Goal: Information Seeking & Learning: Learn about a topic

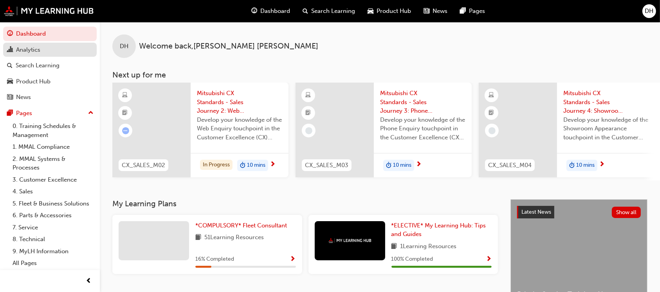
click at [31, 51] on div "Analytics" at bounding box center [28, 49] width 24 height 9
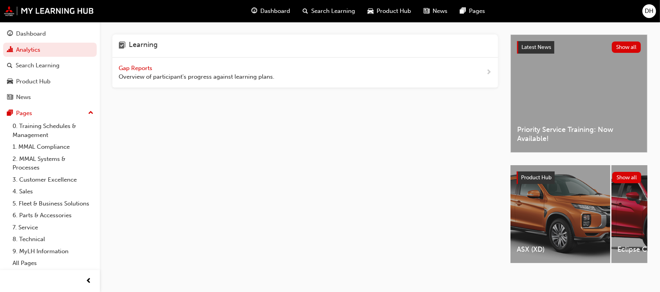
click at [137, 67] on span "Gap Reports" at bounding box center [136, 68] width 35 height 7
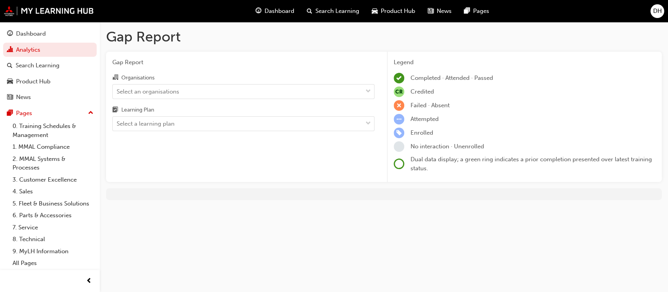
click at [216, 101] on div "Organisations Select an organisations Learning Plan Select a learning plan" at bounding box center [243, 102] width 262 height 58
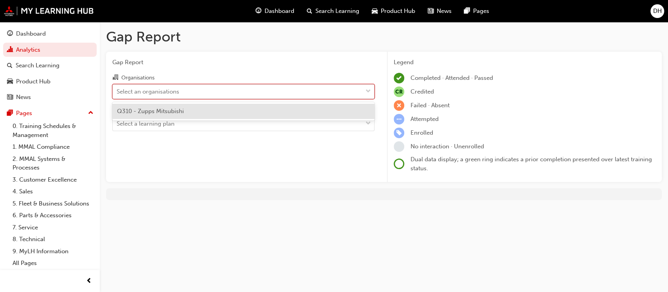
click at [216, 95] on div "Select an organisations" at bounding box center [238, 91] width 250 height 14
click at [117, 94] on input "Organisations option Q310 - Zupps Mitsubishi focused, 1 of 1. 1 result availabl…" at bounding box center [117, 91] width 1 height 7
click at [216, 95] on div "Select an organisations" at bounding box center [238, 91] width 250 height 14
click at [117, 94] on input "Organisations option Q310 - Zupps Mitsubishi focused, 1 of 1. 1 result availabl…" at bounding box center [117, 91] width 1 height 7
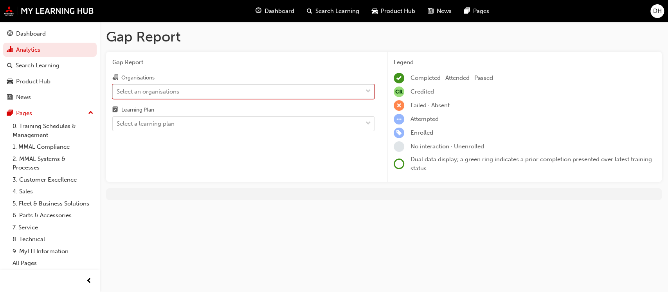
click at [213, 95] on div "Select an organisations" at bounding box center [238, 91] width 250 height 14
click at [117, 94] on input "Organisations 0 results available. Select is focused ,type to refine list, pres…" at bounding box center [117, 91] width 1 height 7
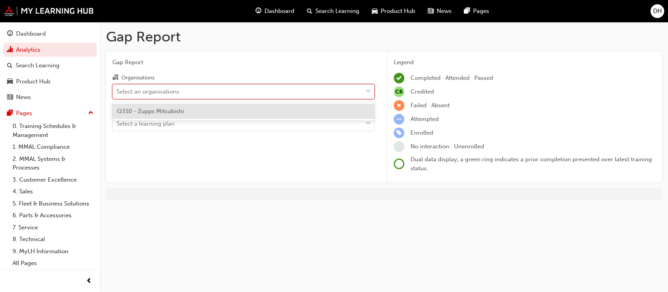
click at [205, 115] on div "Q310 - Zupps Mitsubishi" at bounding box center [243, 111] width 262 height 15
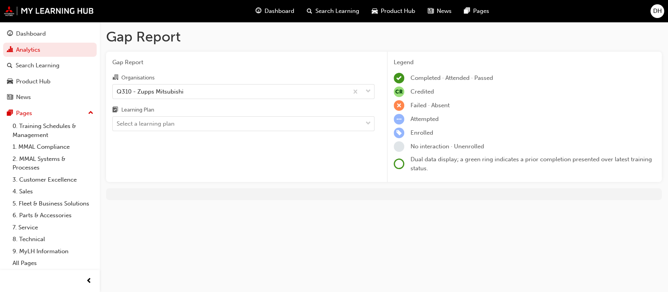
click at [212, 131] on div "Gap Report Organisations Q310 - Zupps Mitsubishi Learning Plan Select a learnin…" at bounding box center [243, 117] width 275 height 131
click at [213, 128] on div "Select a learning plan" at bounding box center [238, 124] width 250 height 14
click at [117, 127] on input "Learning Plan Select a learning plan" at bounding box center [117, 123] width 1 height 7
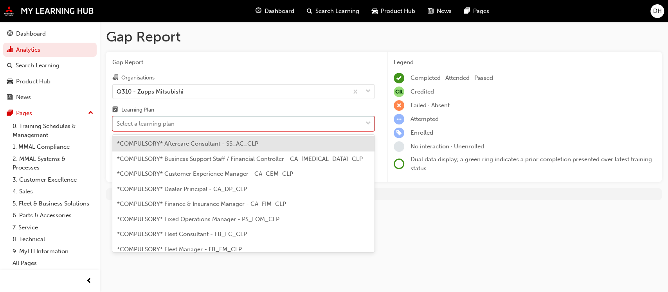
click at [213, 128] on div "Select a learning plan" at bounding box center [238, 124] width 250 height 14
click at [117, 127] on input "Learning Plan option *COMPULSORY* Aftercare Consultant - SS_AC_CLP focused, 1 o…" at bounding box center [117, 123] width 1 height 7
click at [191, 124] on div "Select a learning plan" at bounding box center [238, 124] width 250 height 14
click at [117, 124] on input "Learning Plan option *COMPULSORY* Aftercare Consultant - SS_AC_CLP focused, 1 o…" at bounding box center [117, 123] width 1 height 7
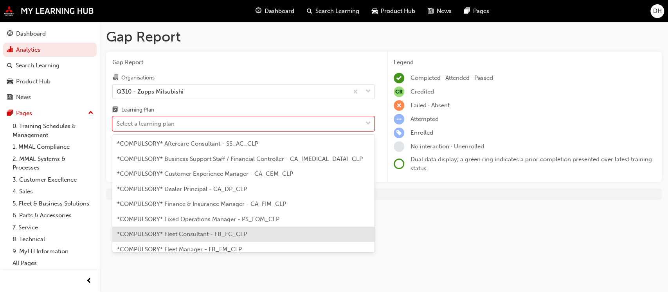
click at [288, 234] on div "*COMPULSORY* Fleet Consultant - FB_FC_CLP" at bounding box center [243, 234] width 262 height 15
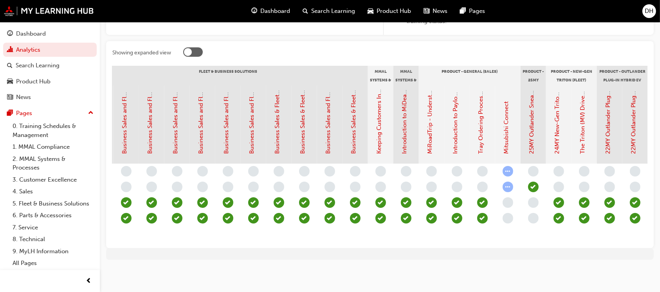
scroll to position [0, 737]
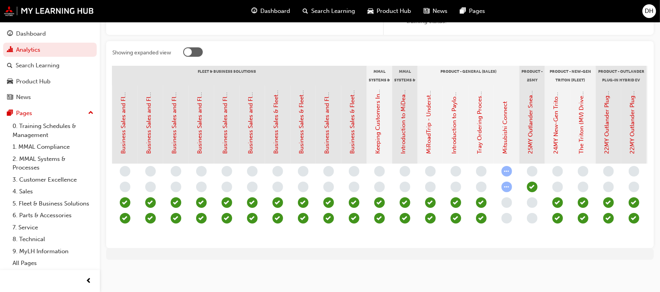
click at [507, 166] on span "learningRecordVerb_ATTEMPT-icon" at bounding box center [506, 171] width 11 height 11
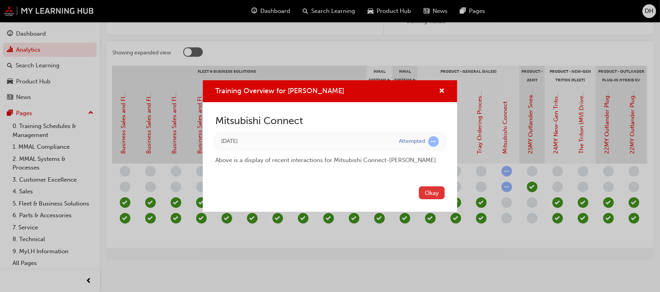
click at [436, 189] on button "Okay" at bounding box center [432, 192] width 26 height 13
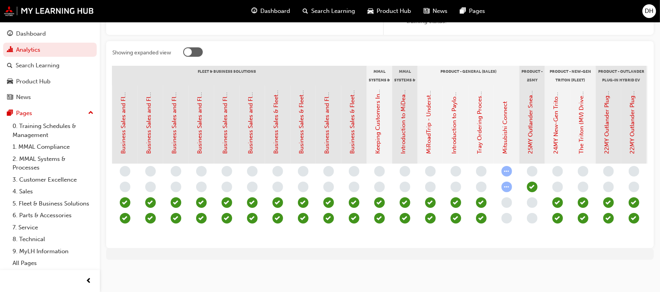
click at [510, 166] on span "learningRecordVerb_ATTEMPT-icon" at bounding box center [506, 171] width 11 height 11
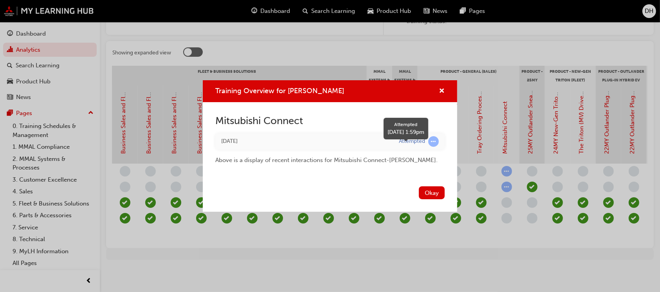
click at [428, 146] on div "Training Overview for DANICA HARDING" at bounding box center [433, 141] width 11 height 11
click at [428, 142] on span "learningRecordVerb_ATTEMPT-icon" at bounding box center [433, 141] width 11 height 11
click at [432, 192] on button "Okay" at bounding box center [432, 192] width 26 height 13
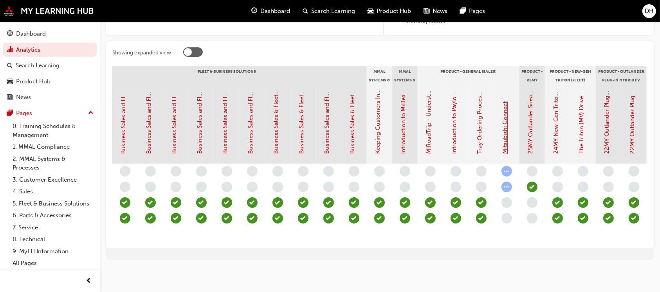
click at [504, 146] on link "Mitsubishi Connect" at bounding box center [505, 128] width 7 height 52
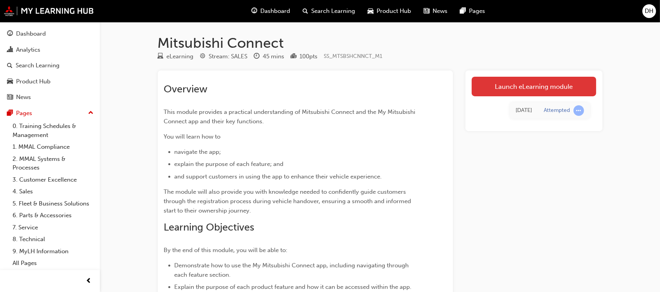
click at [512, 93] on link "Launch eLearning module" at bounding box center [533, 87] width 124 height 20
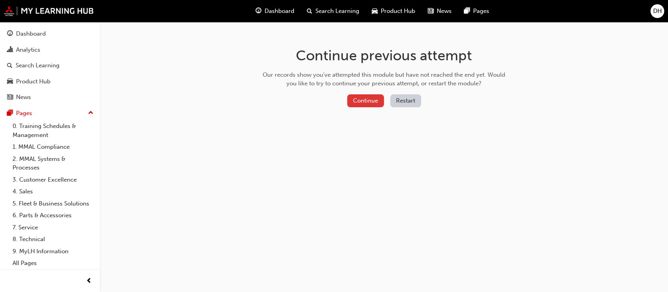
click at [369, 101] on button "Continue" at bounding box center [365, 100] width 37 height 13
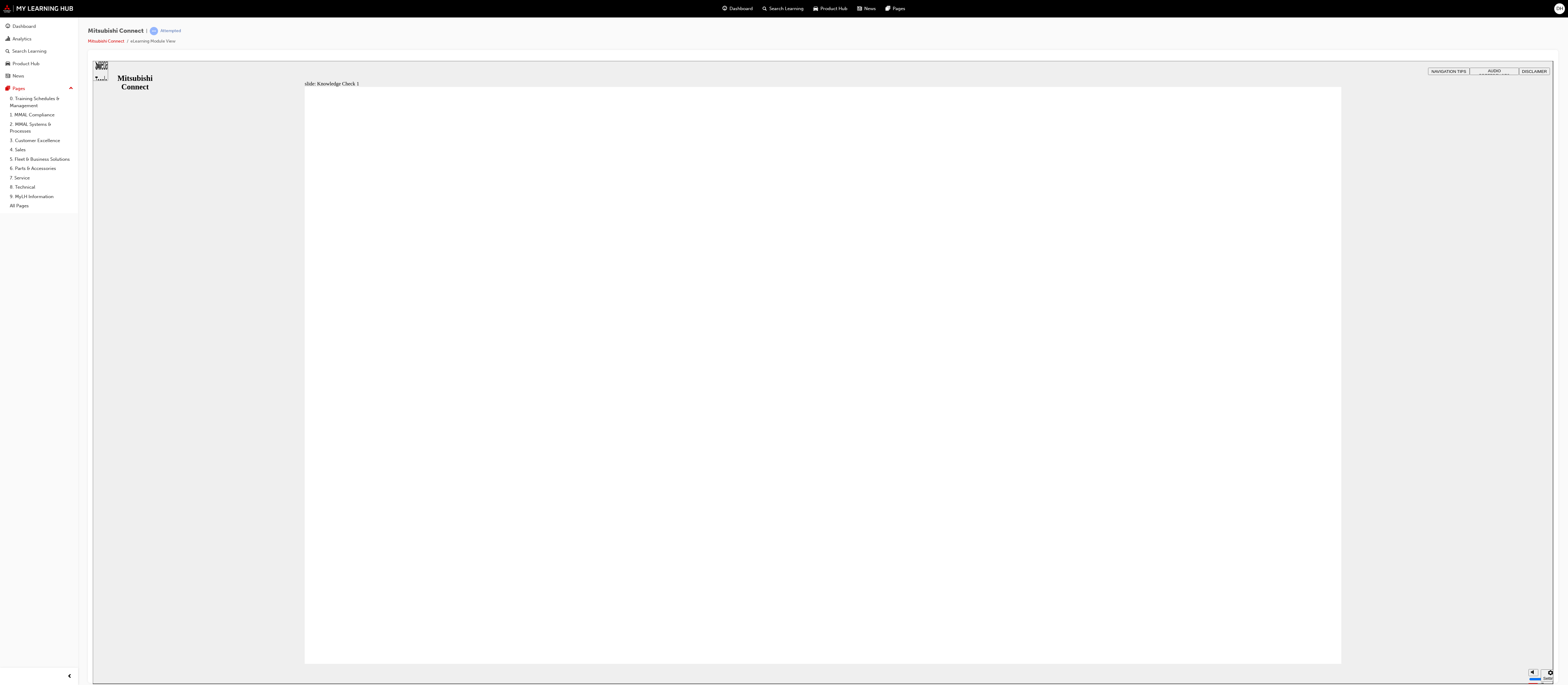
checkbox input "true"
drag, startPoint x: 473, startPoint y: 453, endPoint x: 468, endPoint y: 499, distance: 46.3
checkbox input "true"
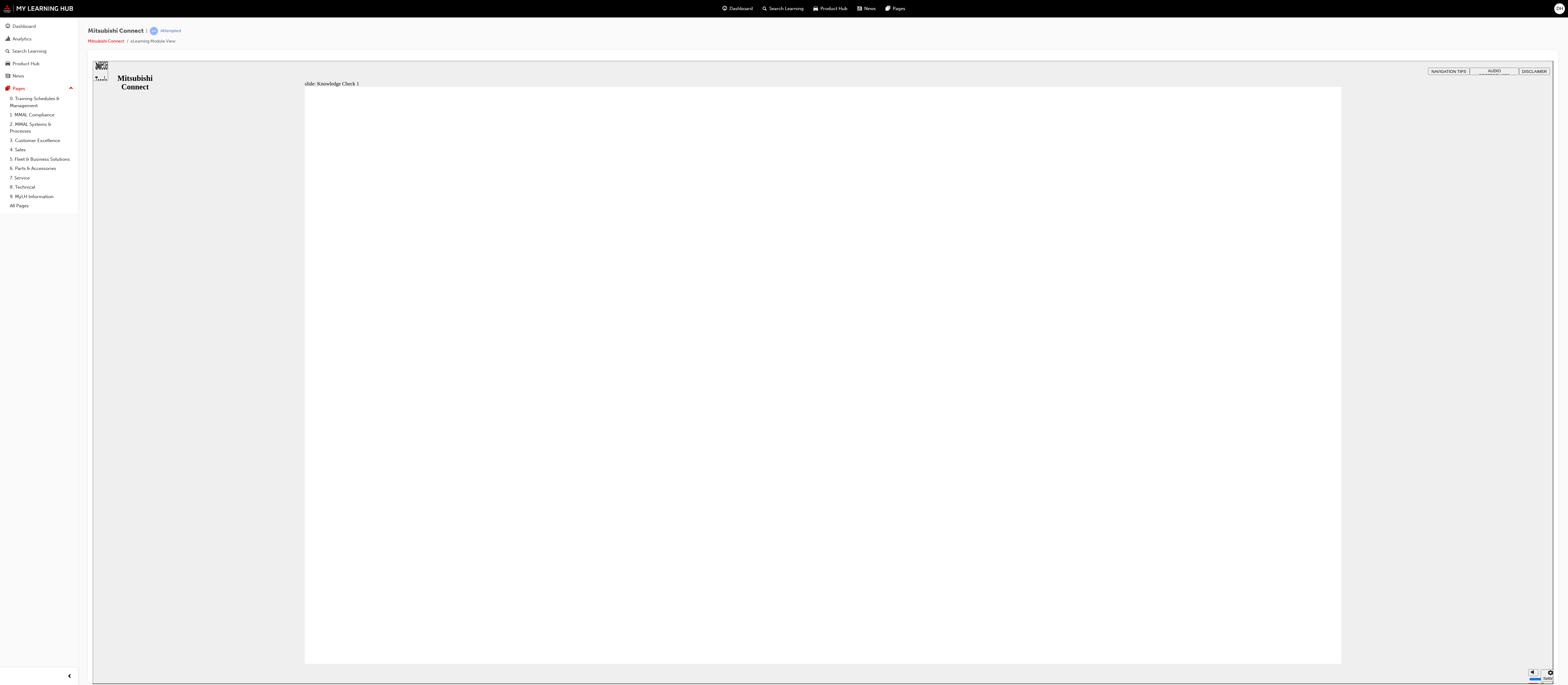
checkbox input "false"
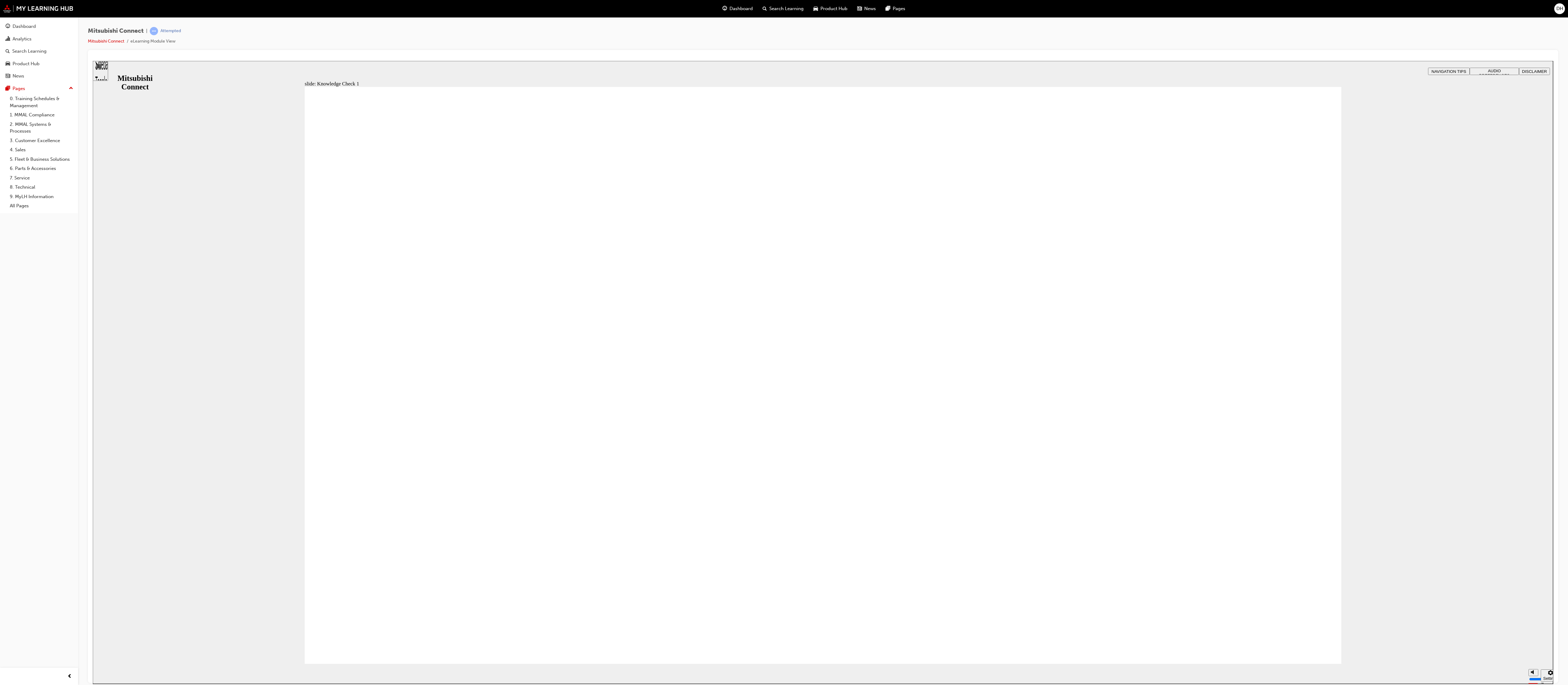
checkbox input "false"
checkbox input "true"
drag, startPoint x: 431, startPoint y: 402, endPoint x: 414, endPoint y: 611, distance: 209.7
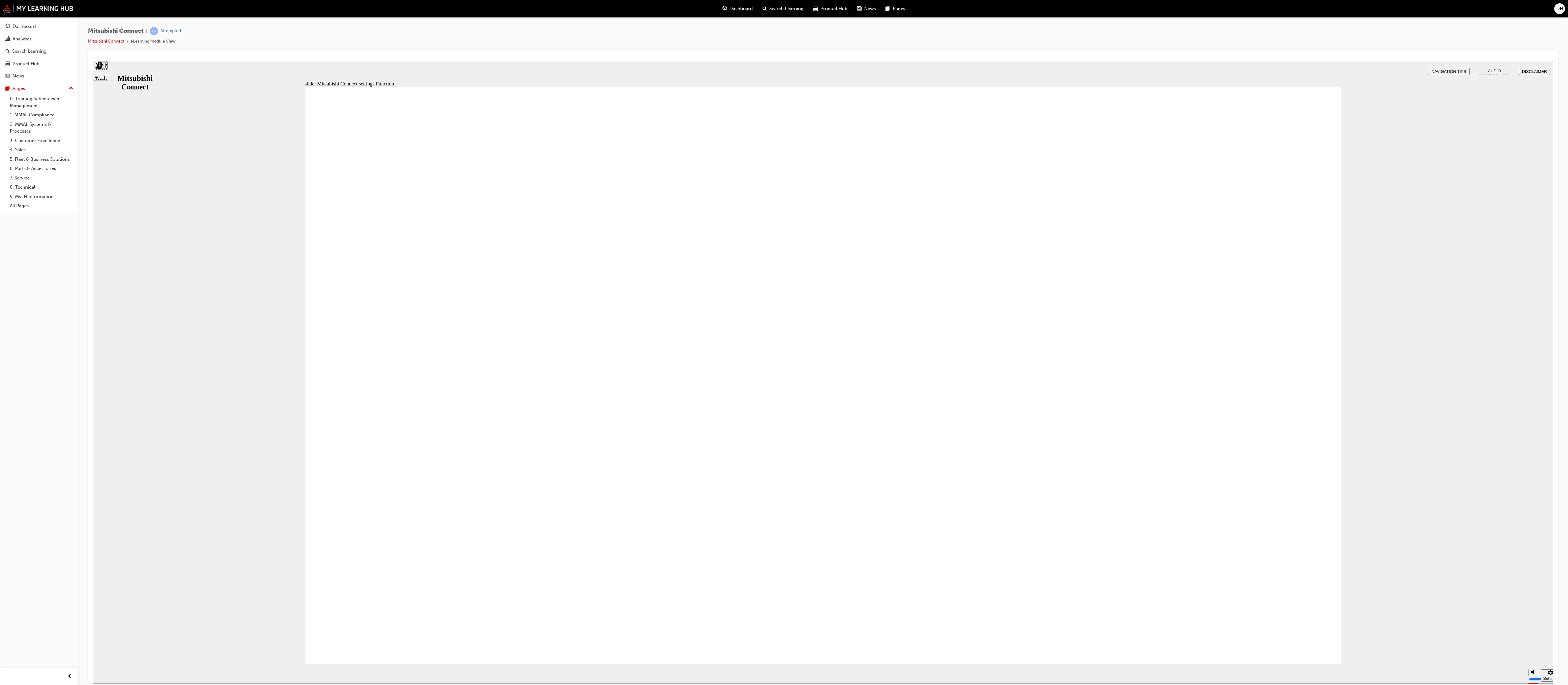
radio input "true"
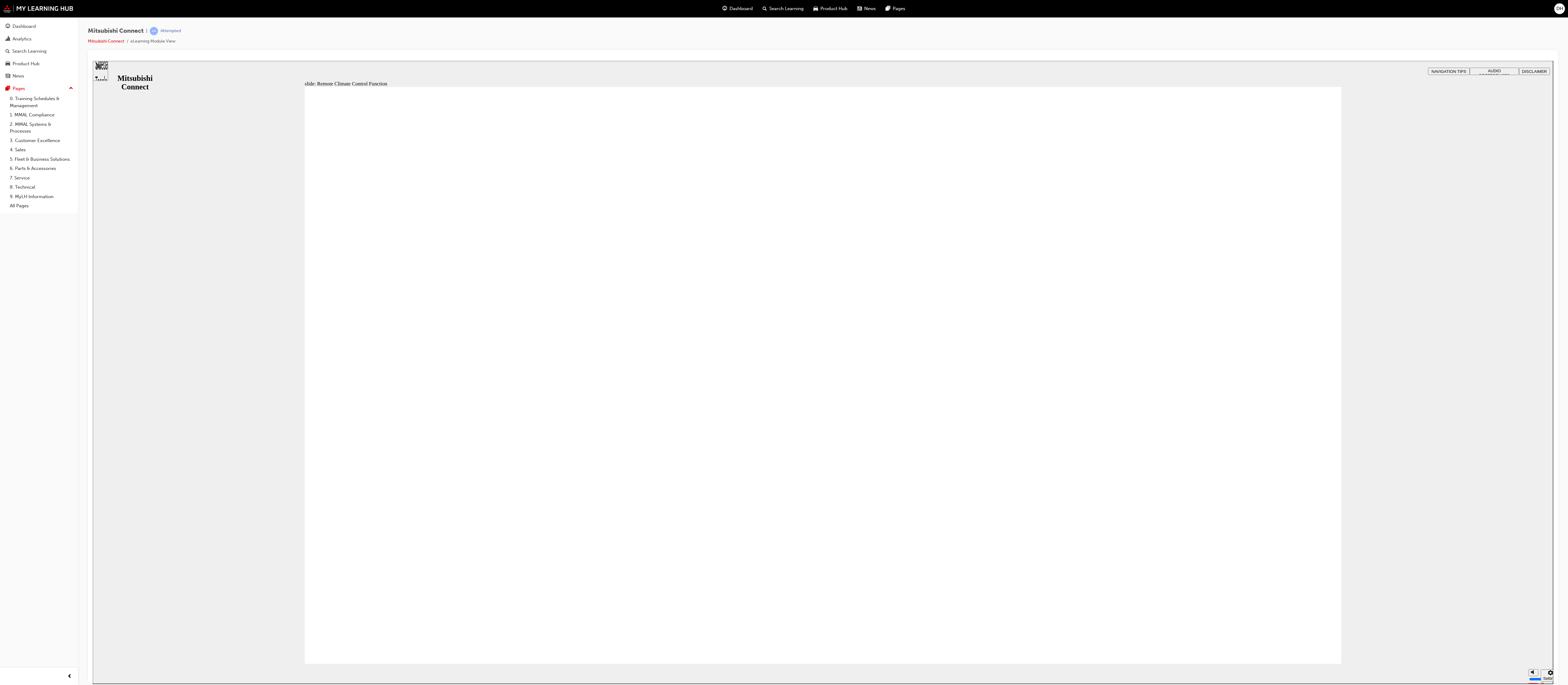
drag, startPoint x: 837, startPoint y: 394, endPoint x: 837, endPoint y: 391, distance: 3.0
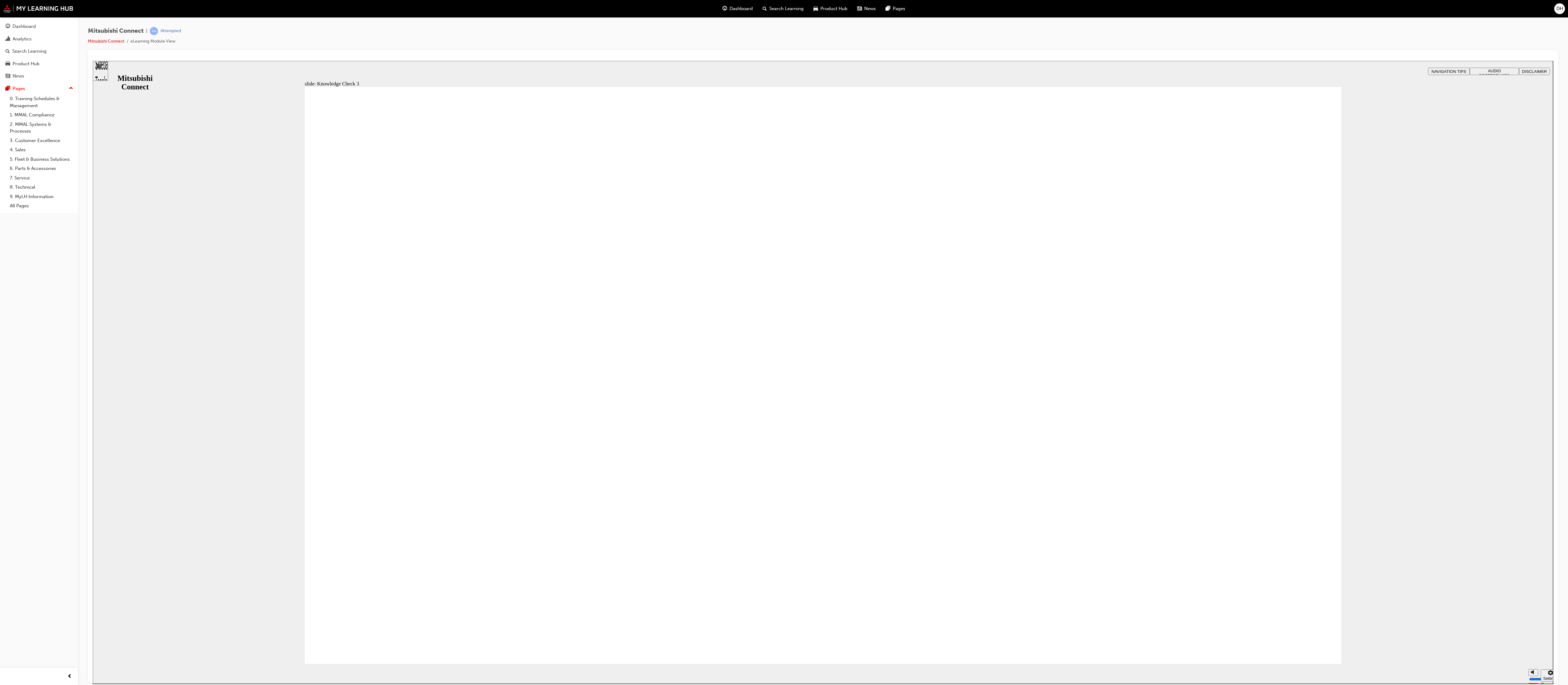
checkbox input "true"
drag, startPoint x: 409, startPoint y: 443, endPoint x: 419, endPoint y: 488, distance: 46.1
checkbox input "true"
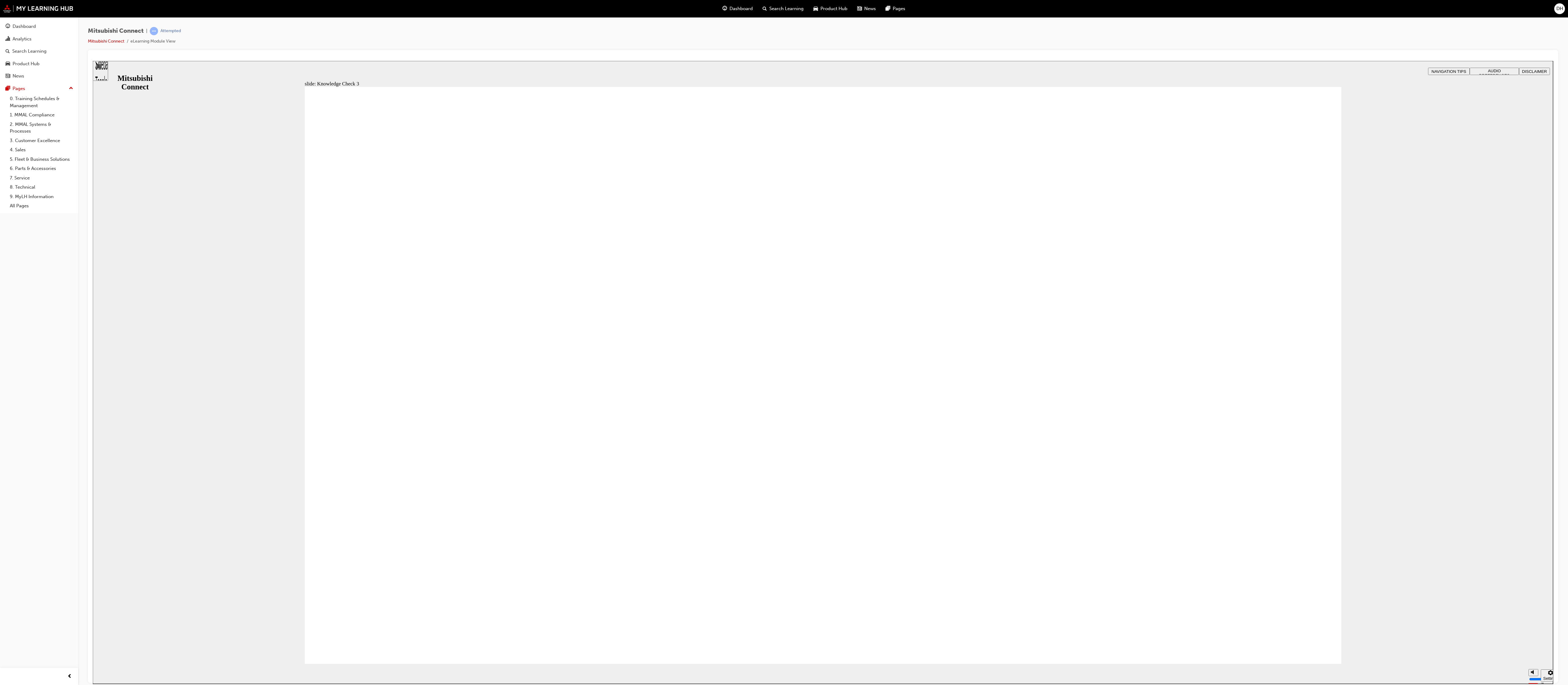
checkbox input "false"
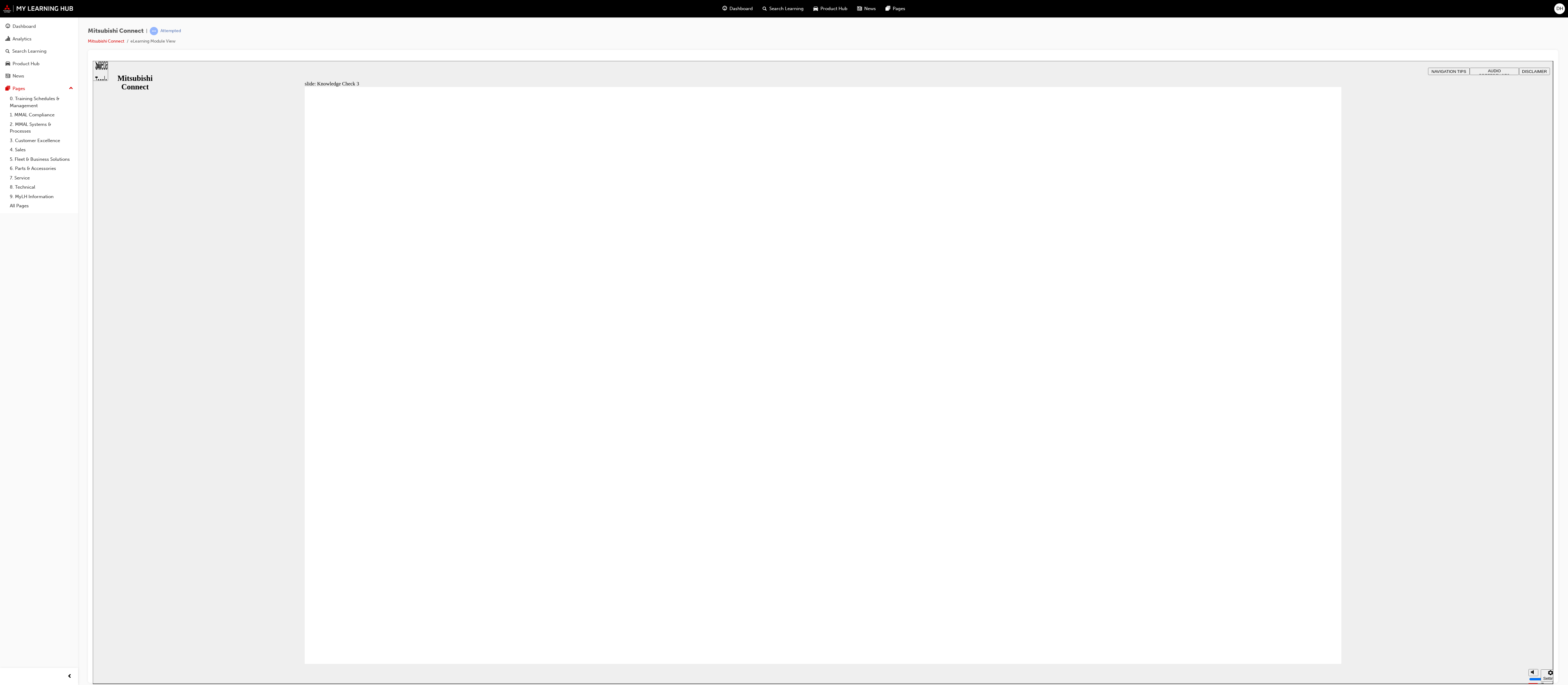
drag, startPoint x: 429, startPoint y: 387, endPoint x: 429, endPoint y: 405, distance: 18.0
checkbox input "true"
drag, startPoint x: 387, startPoint y: 623, endPoint x: 398, endPoint y: 618, distance: 12.1
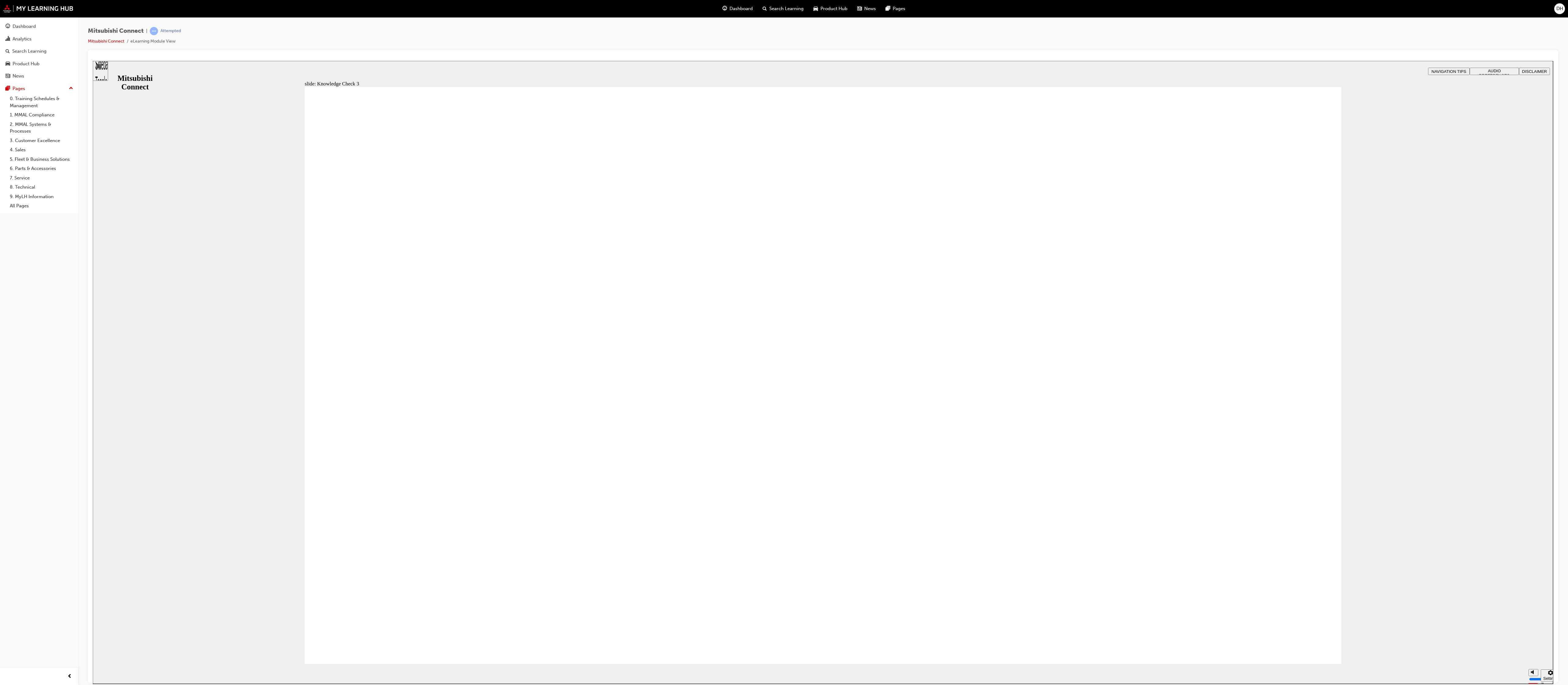
drag, startPoint x: 852, startPoint y: 528, endPoint x: 829, endPoint y: 517, distance: 25.5
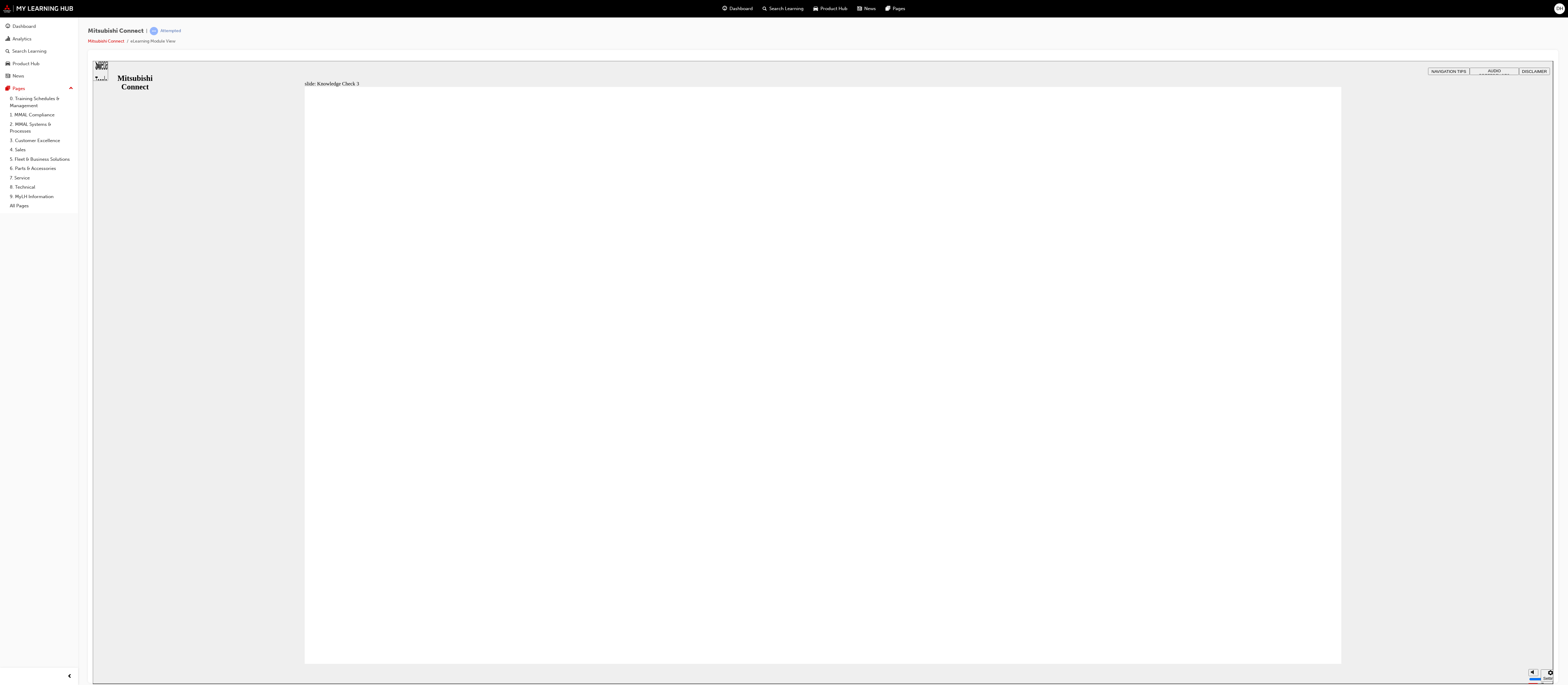
drag, startPoint x: 314, startPoint y: 372, endPoint x: 327, endPoint y: 372, distance: 13.0
drag, startPoint x: 359, startPoint y: 365, endPoint x: 355, endPoint y: 391, distance: 26.3
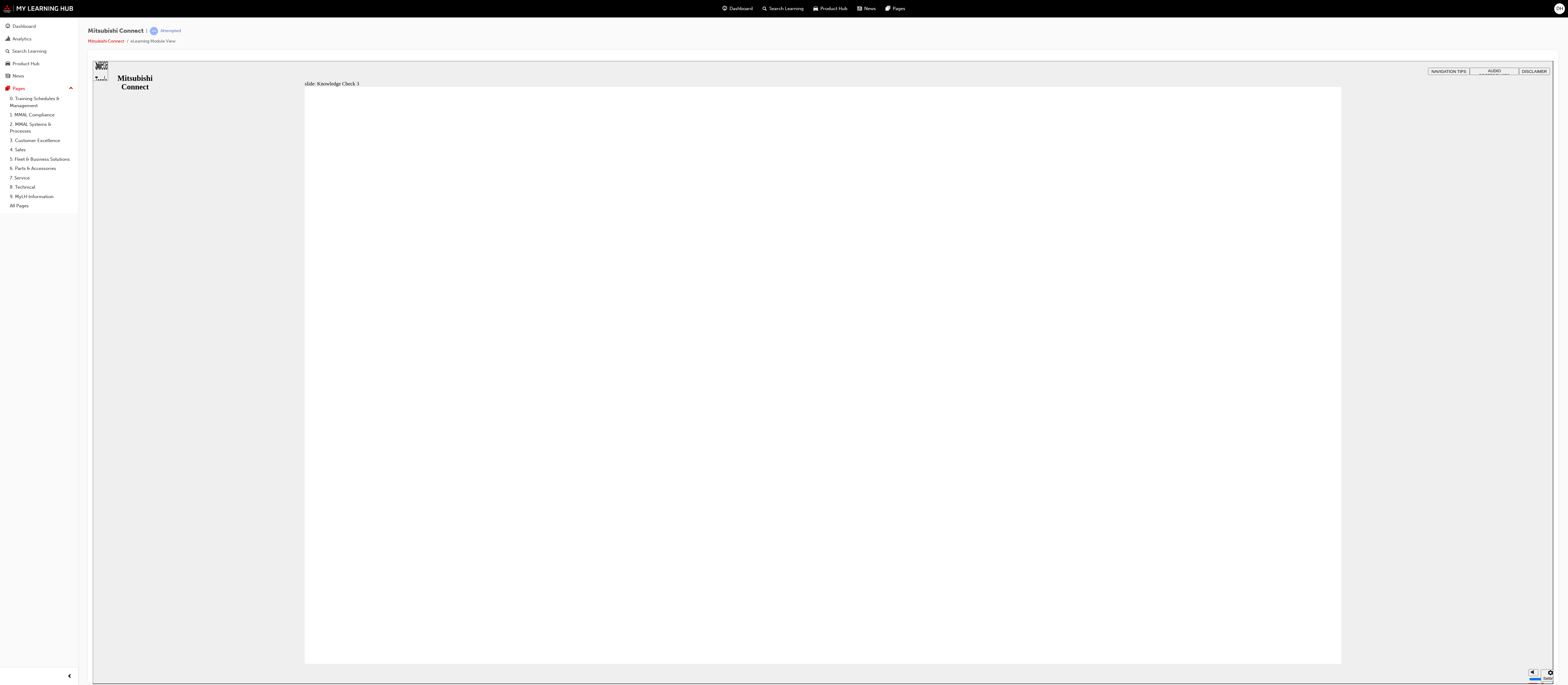
drag, startPoint x: 399, startPoint y: 455, endPoint x: 589, endPoint y: 496, distance: 194.4
checkbox input "false"
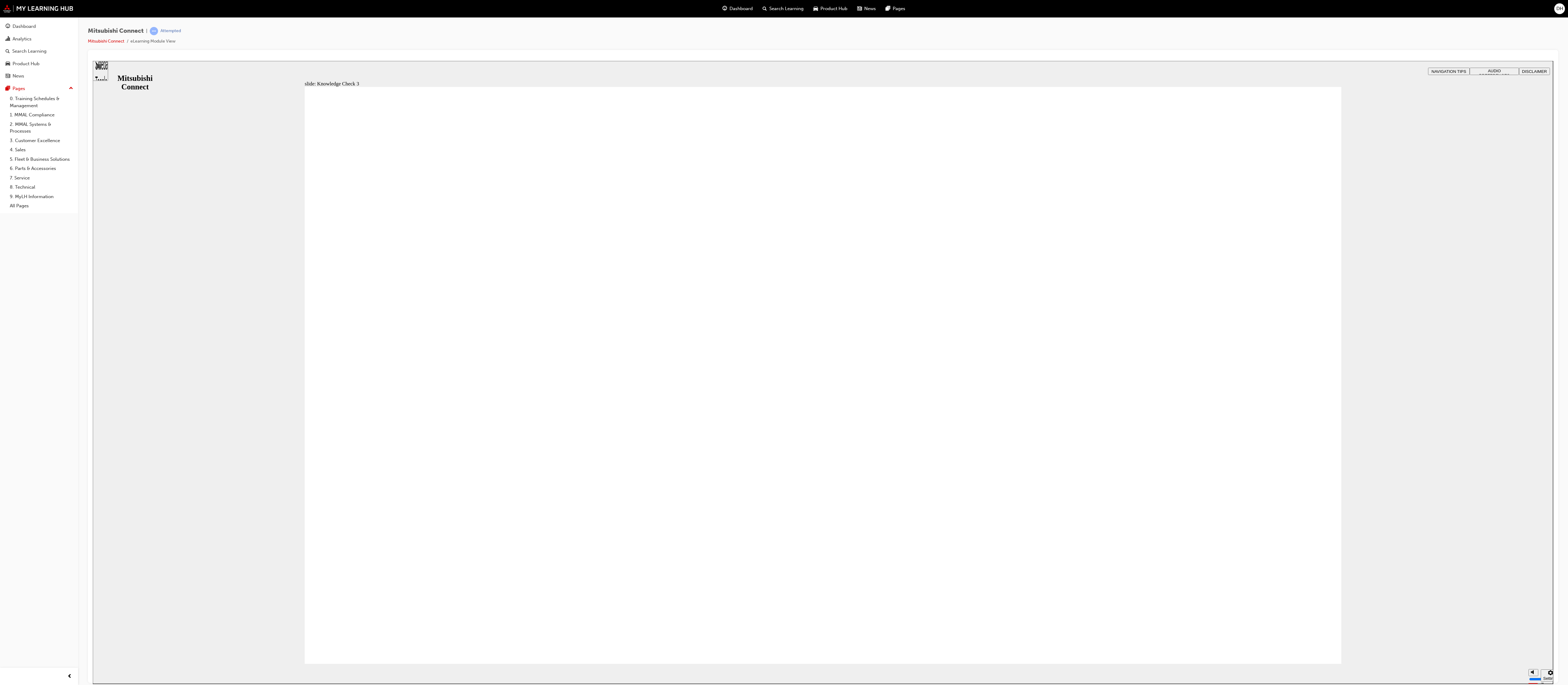
checkbox input "false"
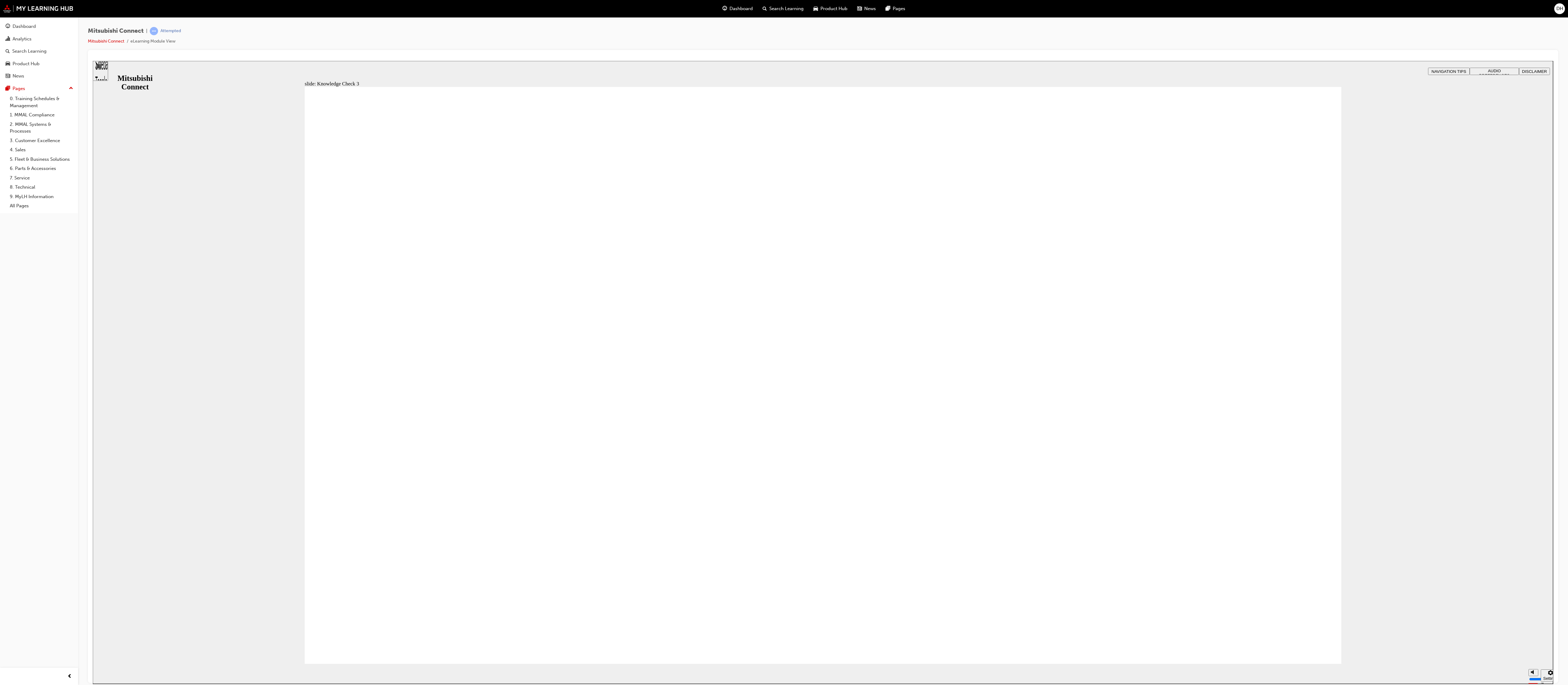
checkbox input "false"
checkbox input "true"
drag, startPoint x: 425, startPoint y: 404, endPoint x: 414, endPoint y: 407, distance: 11.4
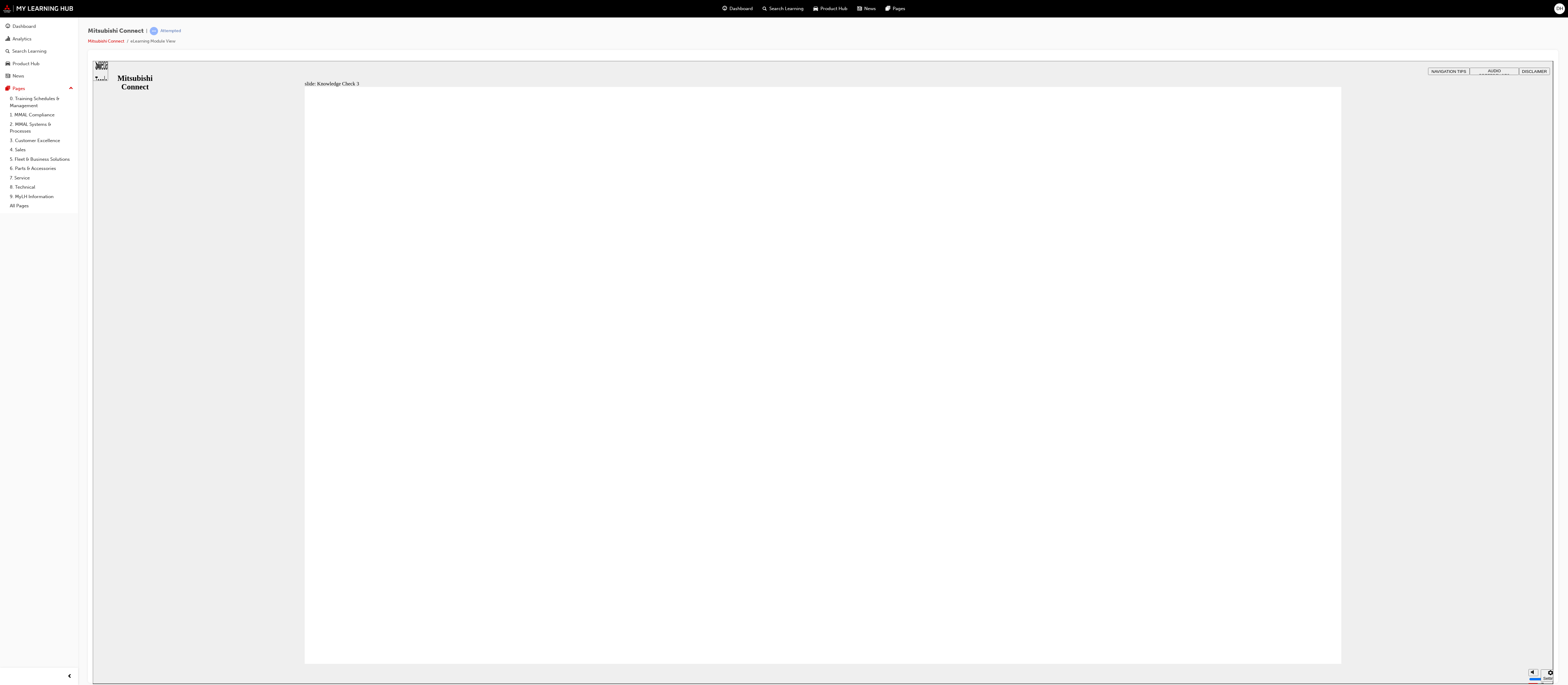
checkbox input "false"
checkbox input "true"
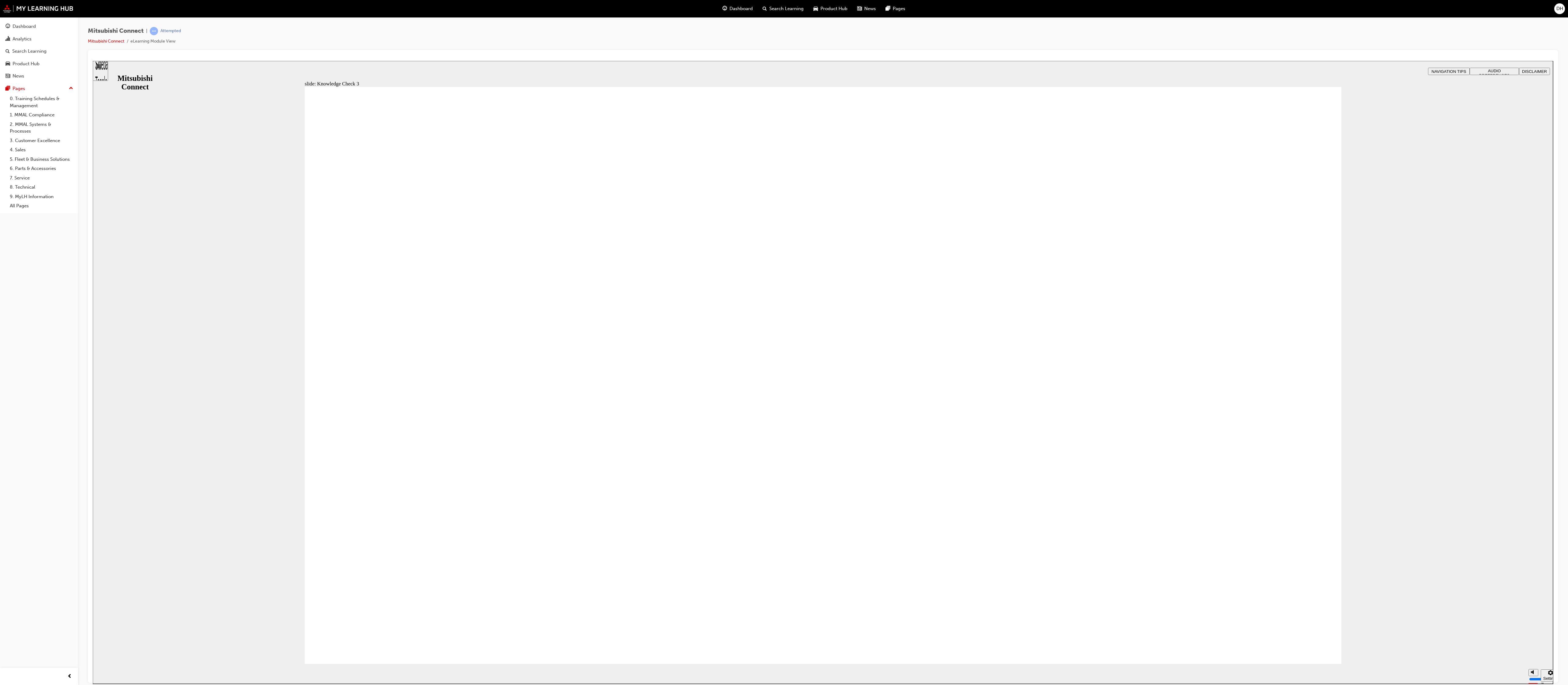
drag, startPoint x: 398, startPoint y: 367, endPoint x: 379, endPoint y: 572, distance: 205.9
drag, startPoint x: 536, startPoint y: 611, endPoint x: 513, endPoint y: 571, distance: 46.1
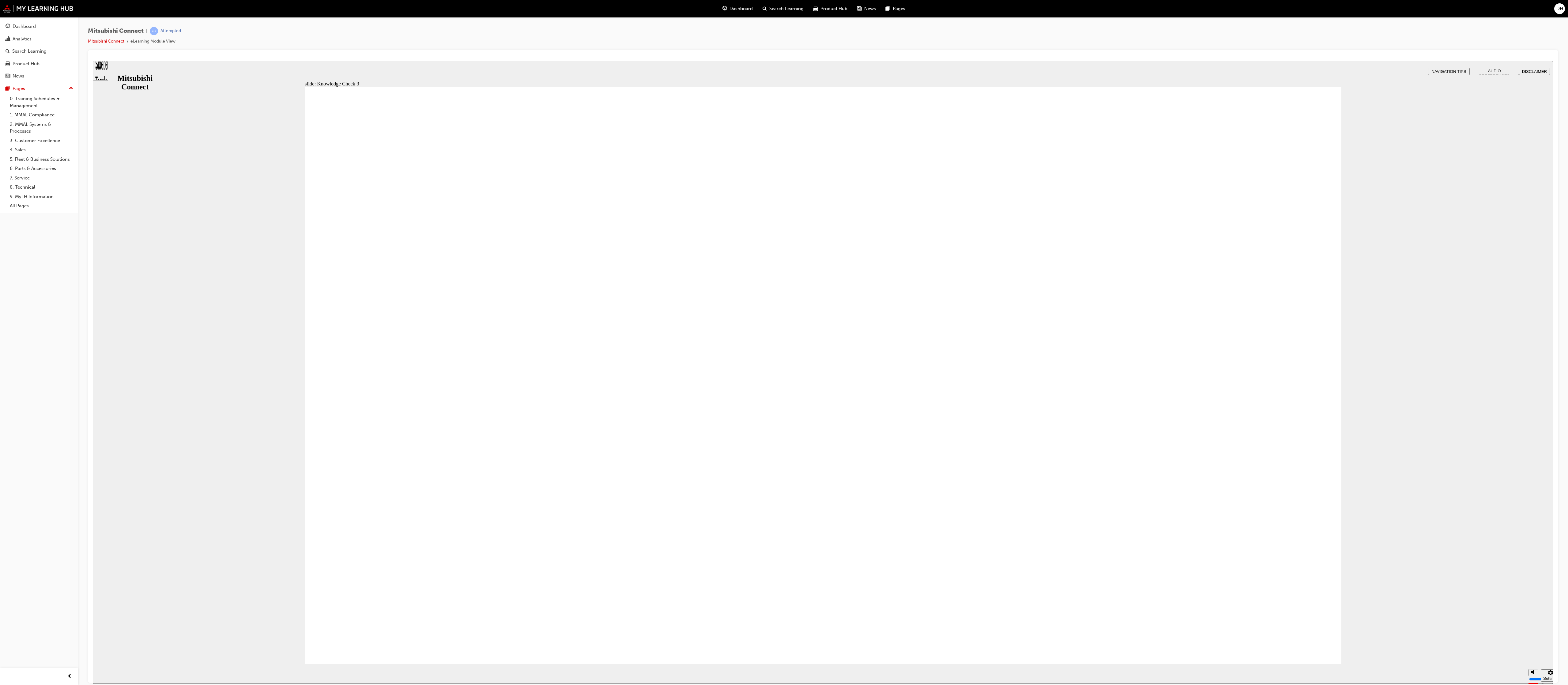
checkbox input "false"
checkbox input "true"
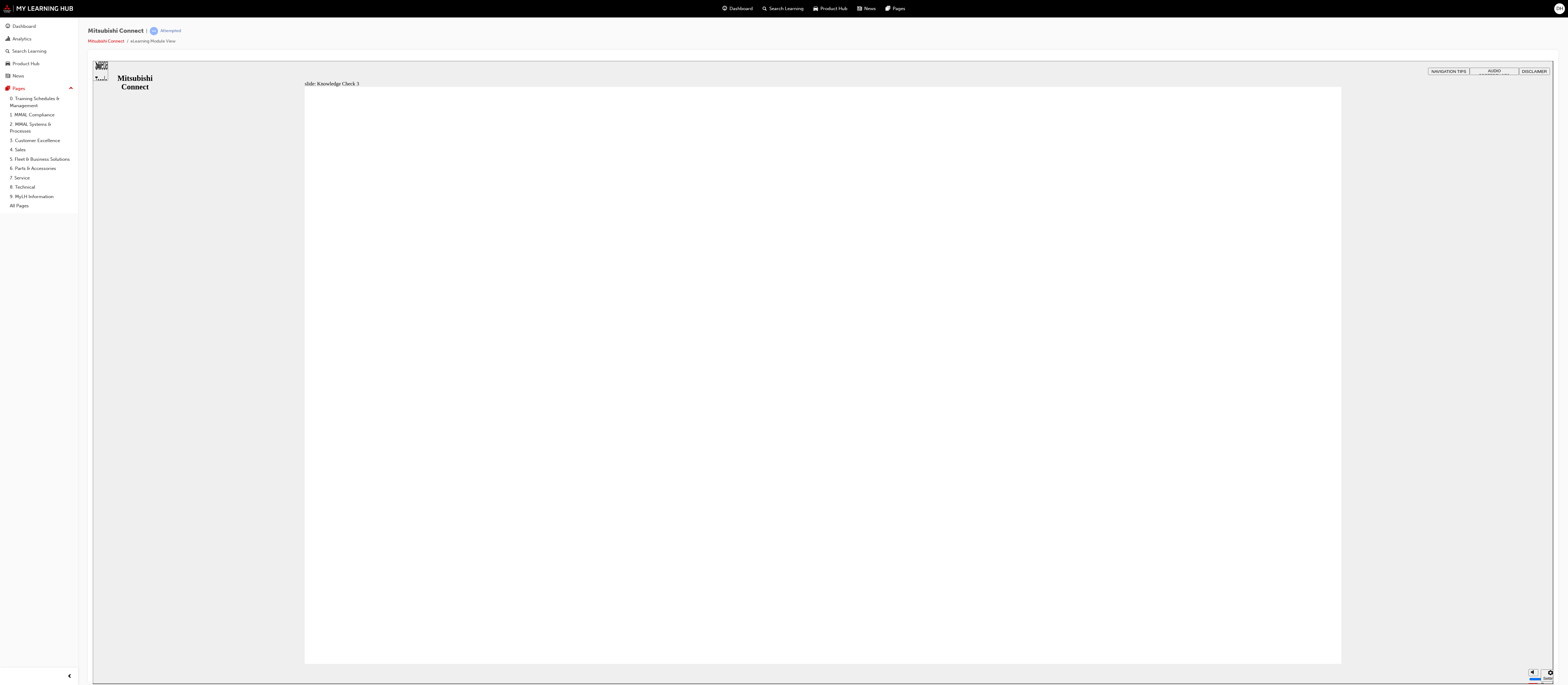
drag, startPoint x: 420, startPoint y: 432, endPoint x: 414, endPoint y: 492, distance: 60.3
checkbox input "true"
drag, startPoint x: 413, startPoint y: 636, endPoint x: 412, endPoint y: 632, distance: 4.1
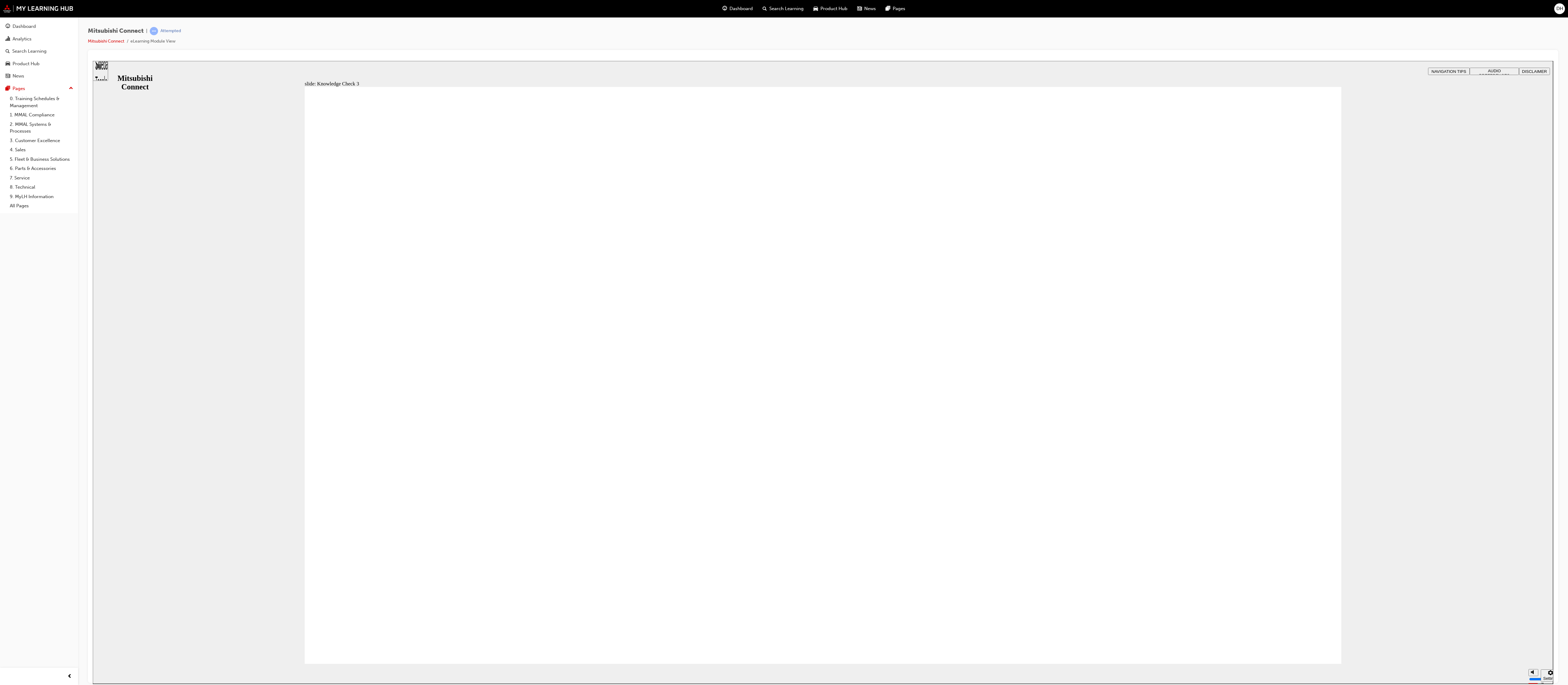
drag, startPoint x: 646, startPoint y: 611, endPoint x: 500, endPoint y: 535, distance: 164.6
checkbox input "false"
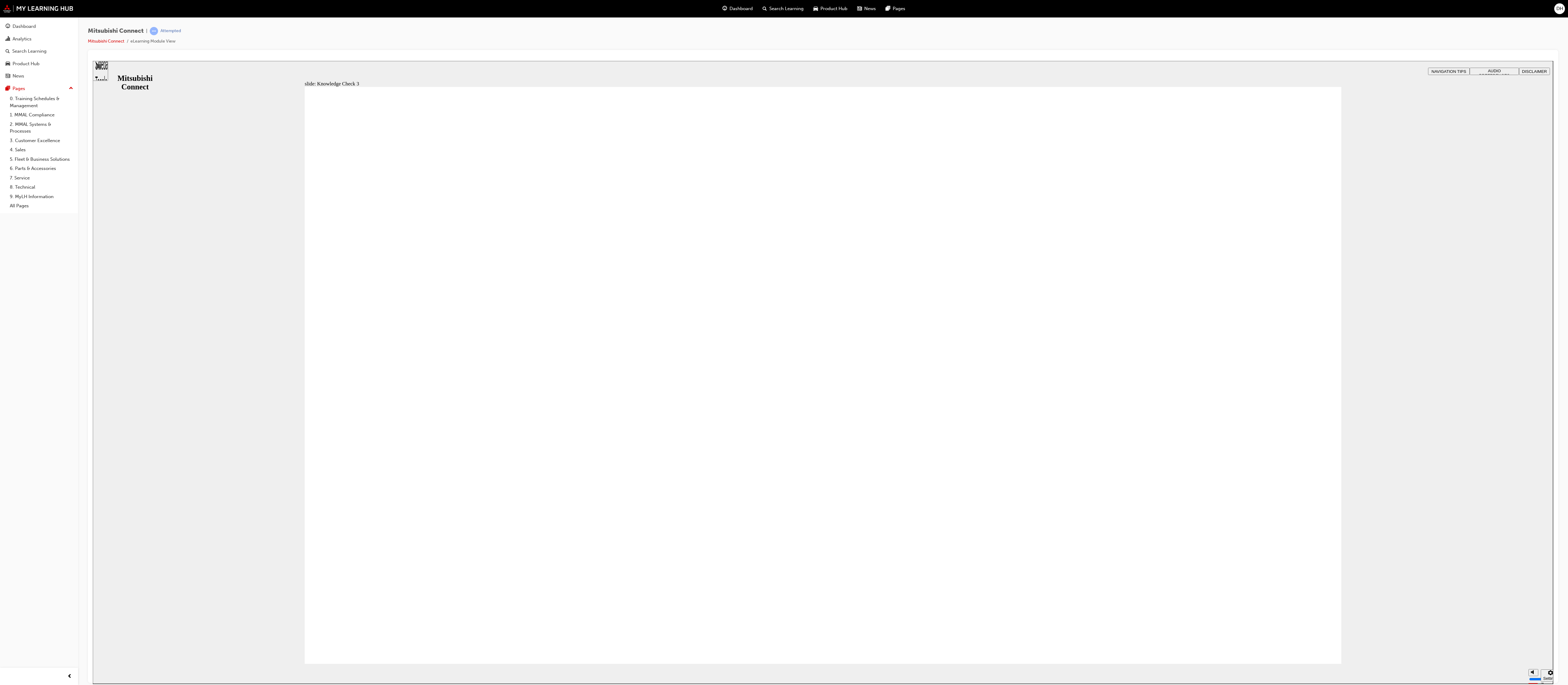
checkbox input "true"
drag, startPoint x: 420, startPoint y: 611, endPoint x: 420, endPoint y: 619, distance: 8.0
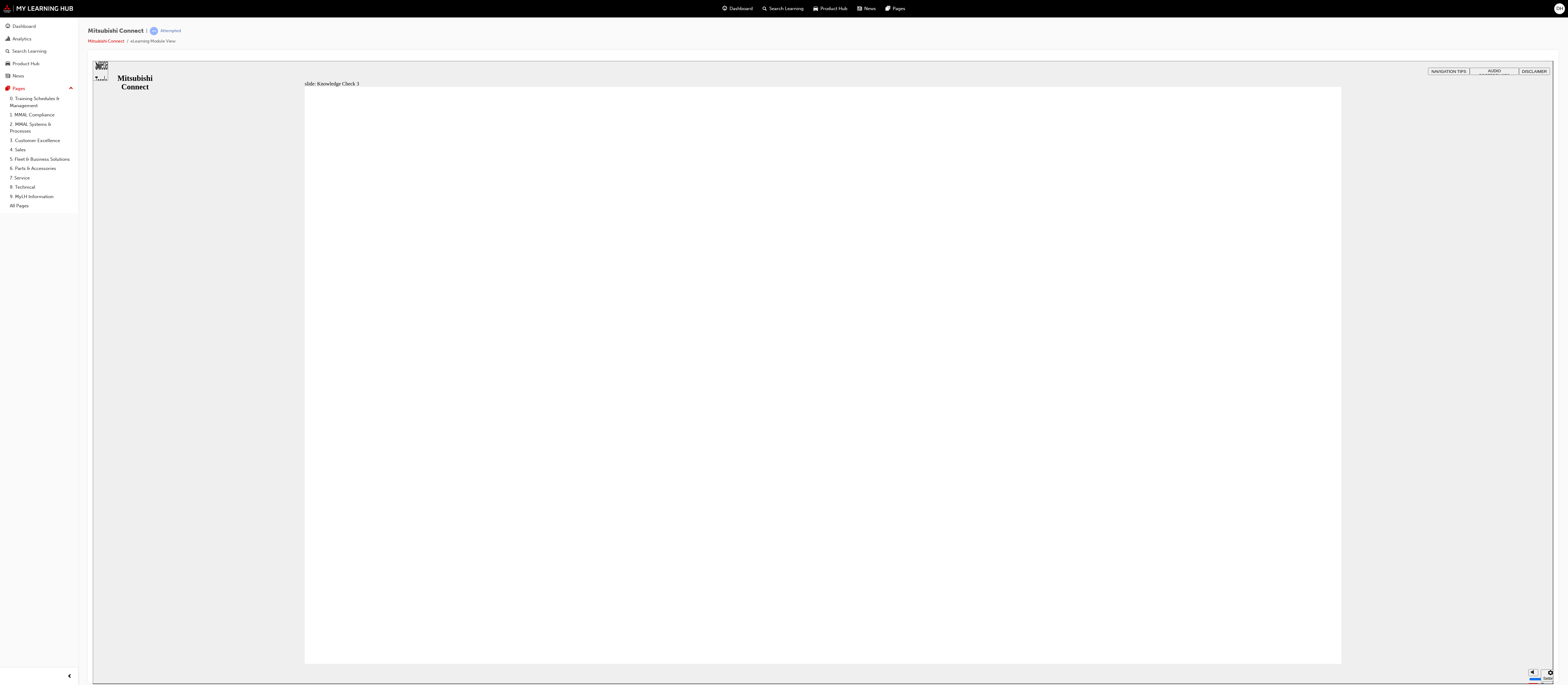
drag, startPoint x: 1290, startPoint y: 628, endPoint x: 1251, endPoint y: 628, distance: 39.0
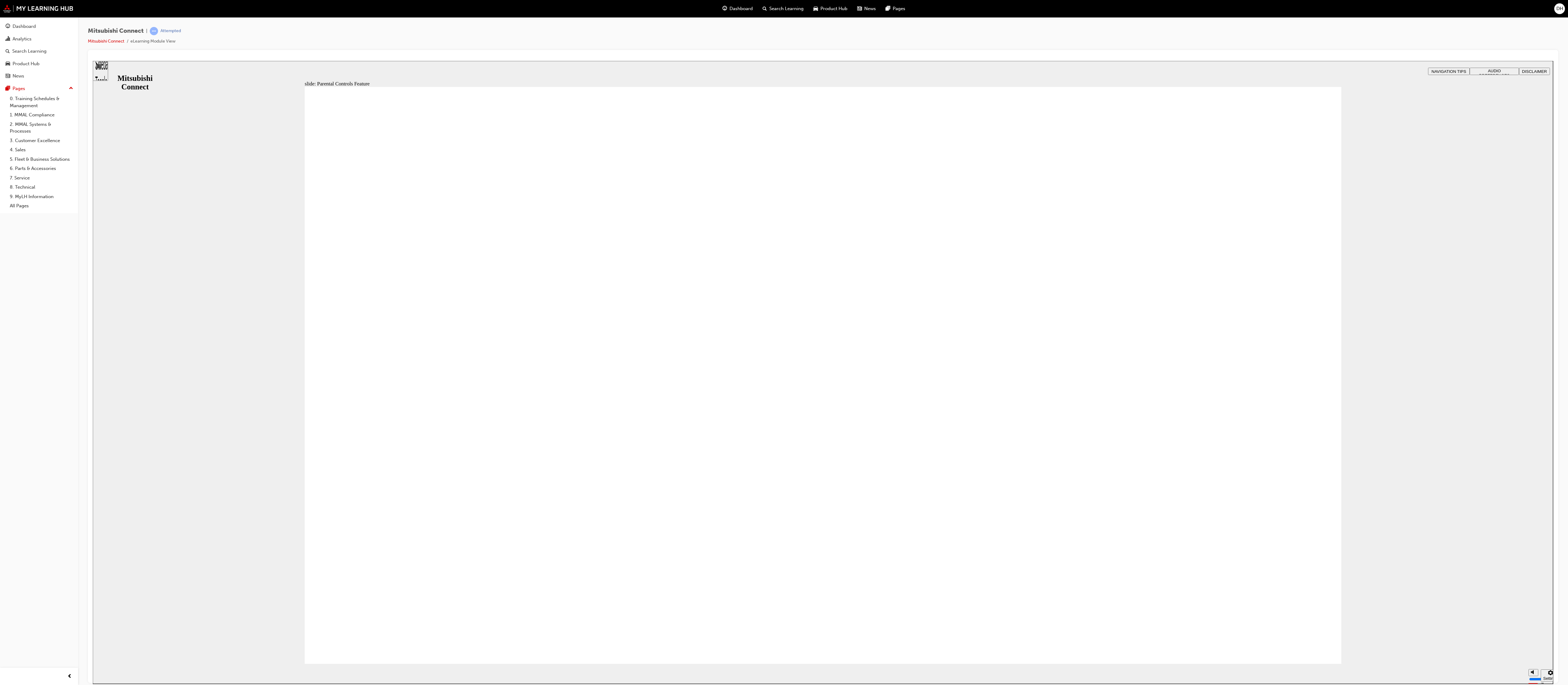
drag, startPoint x: 398, startPoint y: 341, endPoint x: 408, endPoint y: 352, distance: 14.9
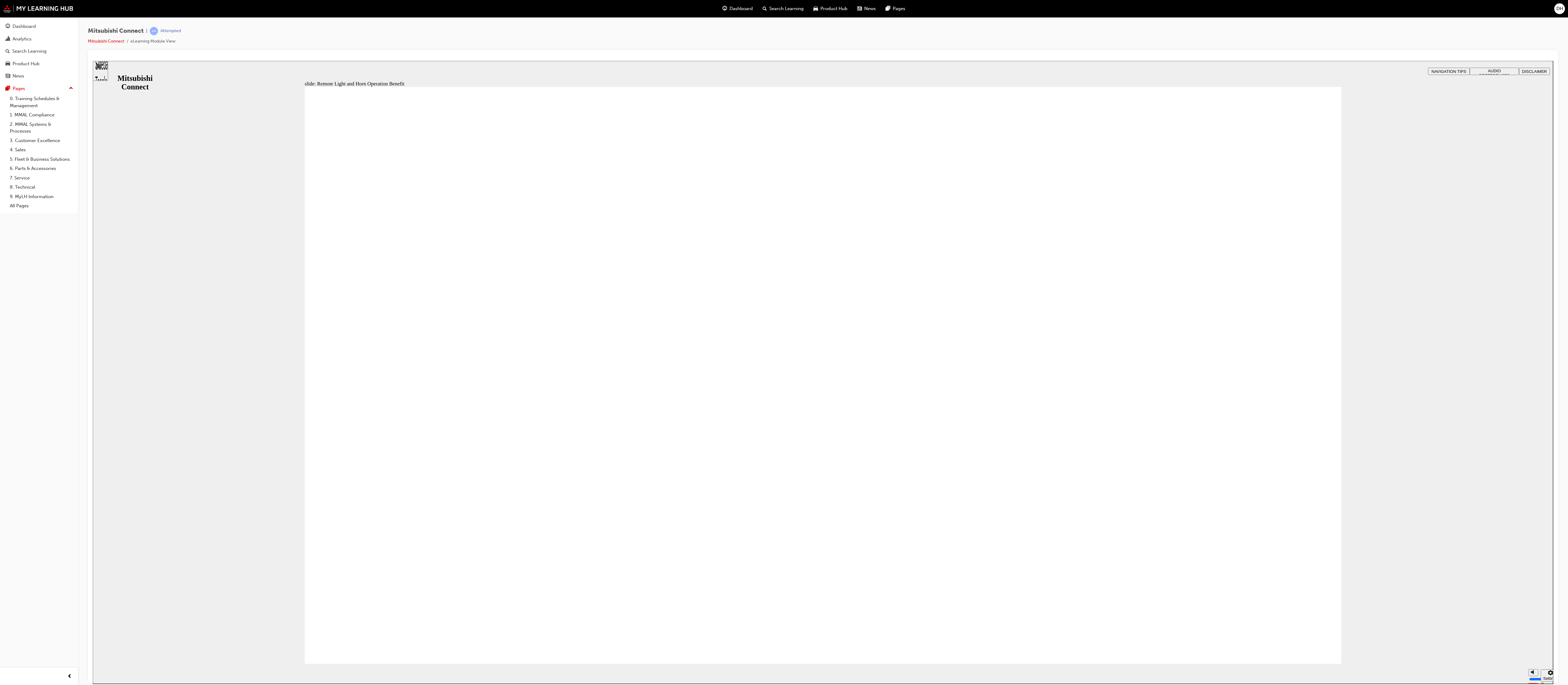
radio input "false"
radio input "true"
drag, startPoint x: 402, startPoint y: 469, endPoint x: 442, endPoint y: 627, distance: 163.0
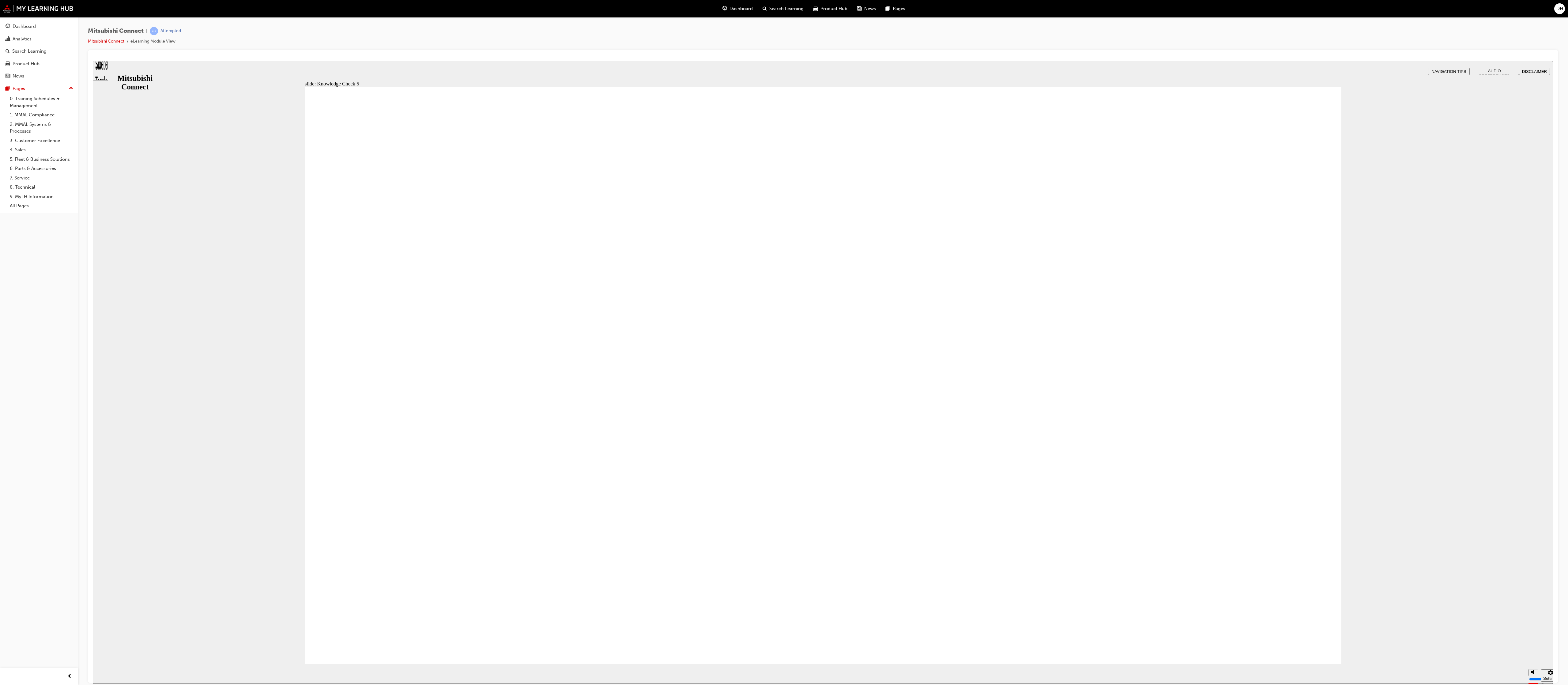
checkbox input "true"
drag, startPoint x: 536, startPoint y: 631, endPoint x: 544, endPoint y: 600, distance: 32.0
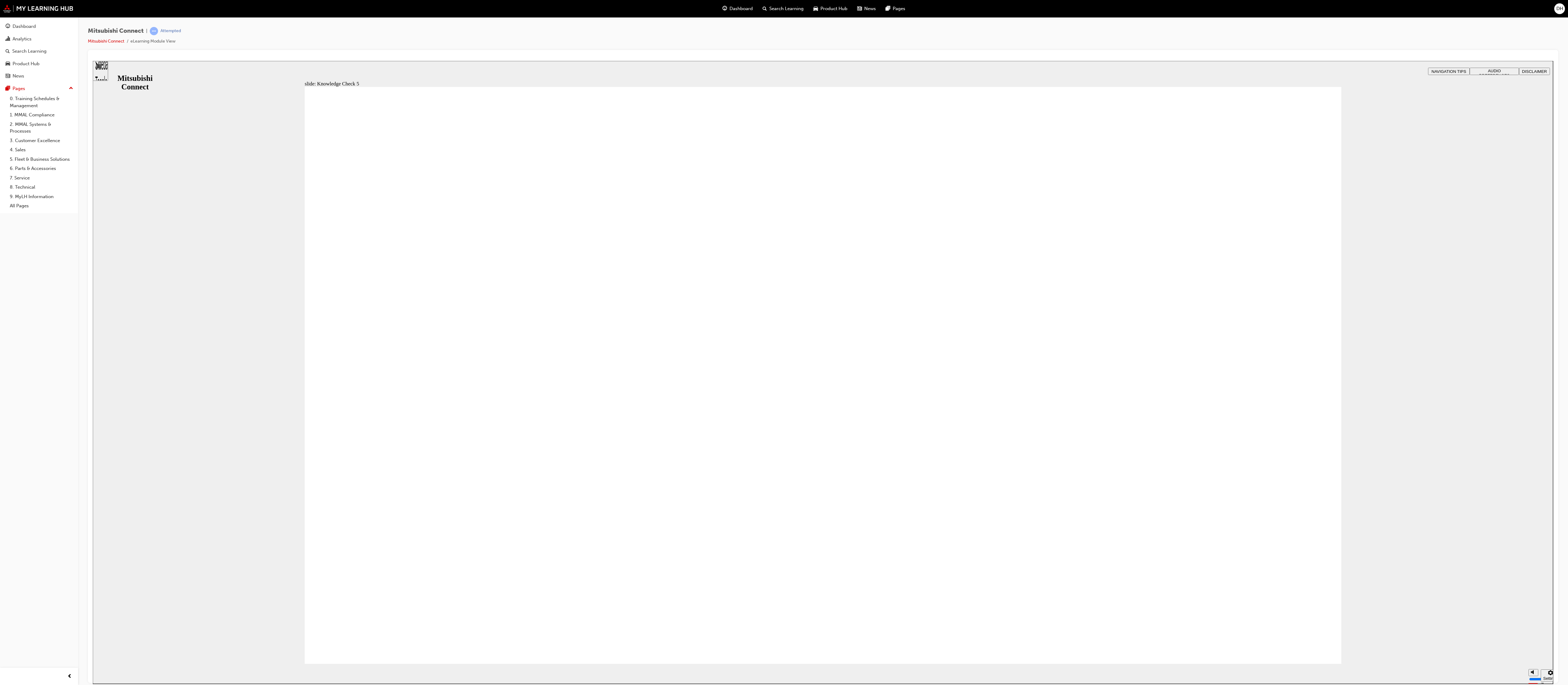
checkbox input "false"
checkbox input "true"
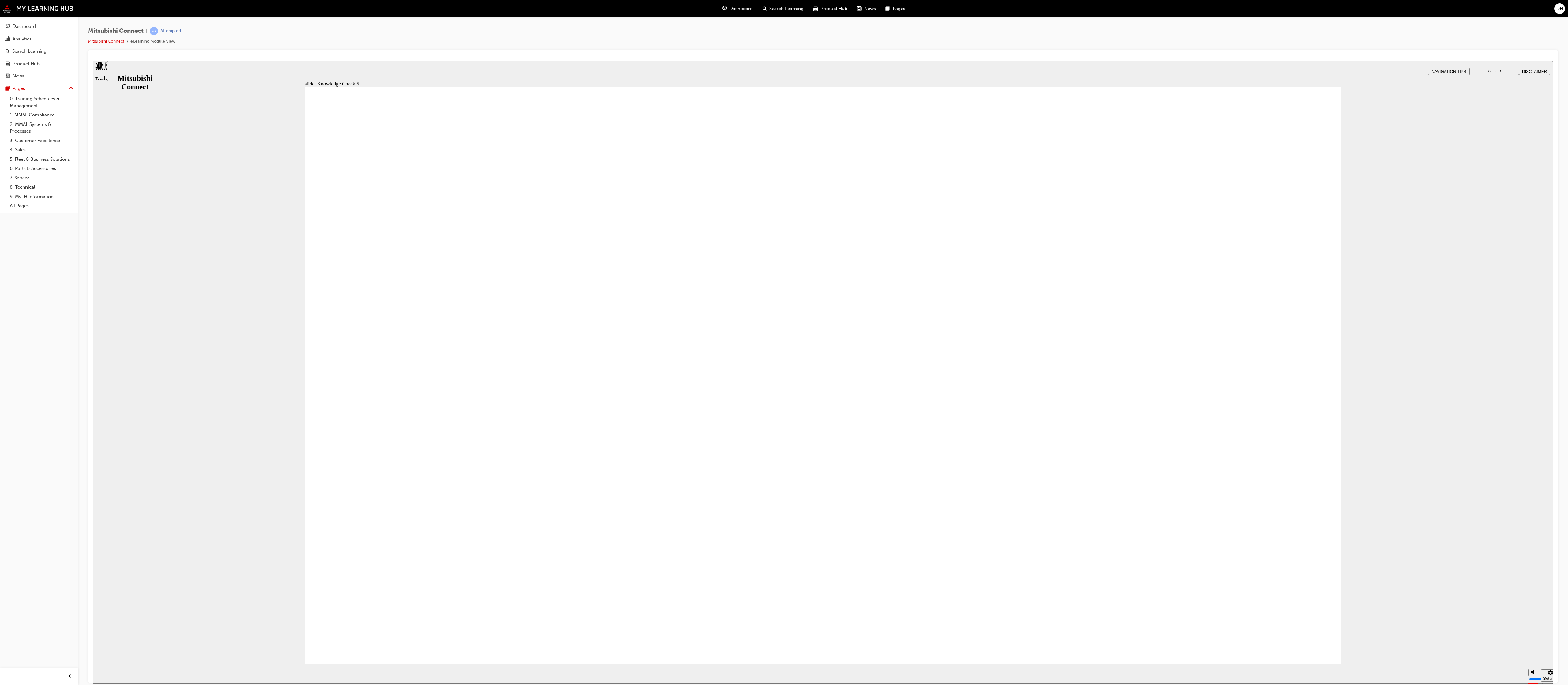
drag, startPoint x: 794, startPoint y: 559, endPoint x: 797, endPoint y: 557, distance: 3.6
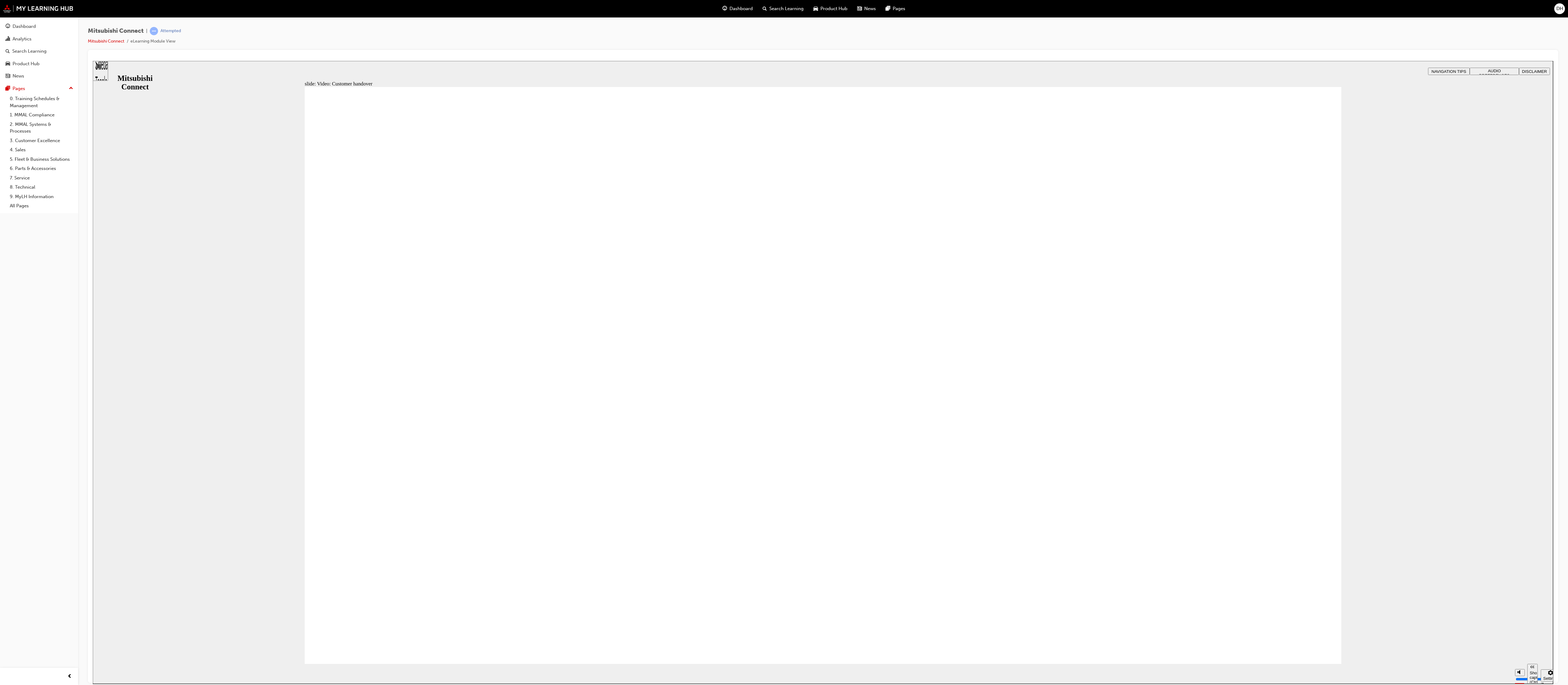
radio input "true"
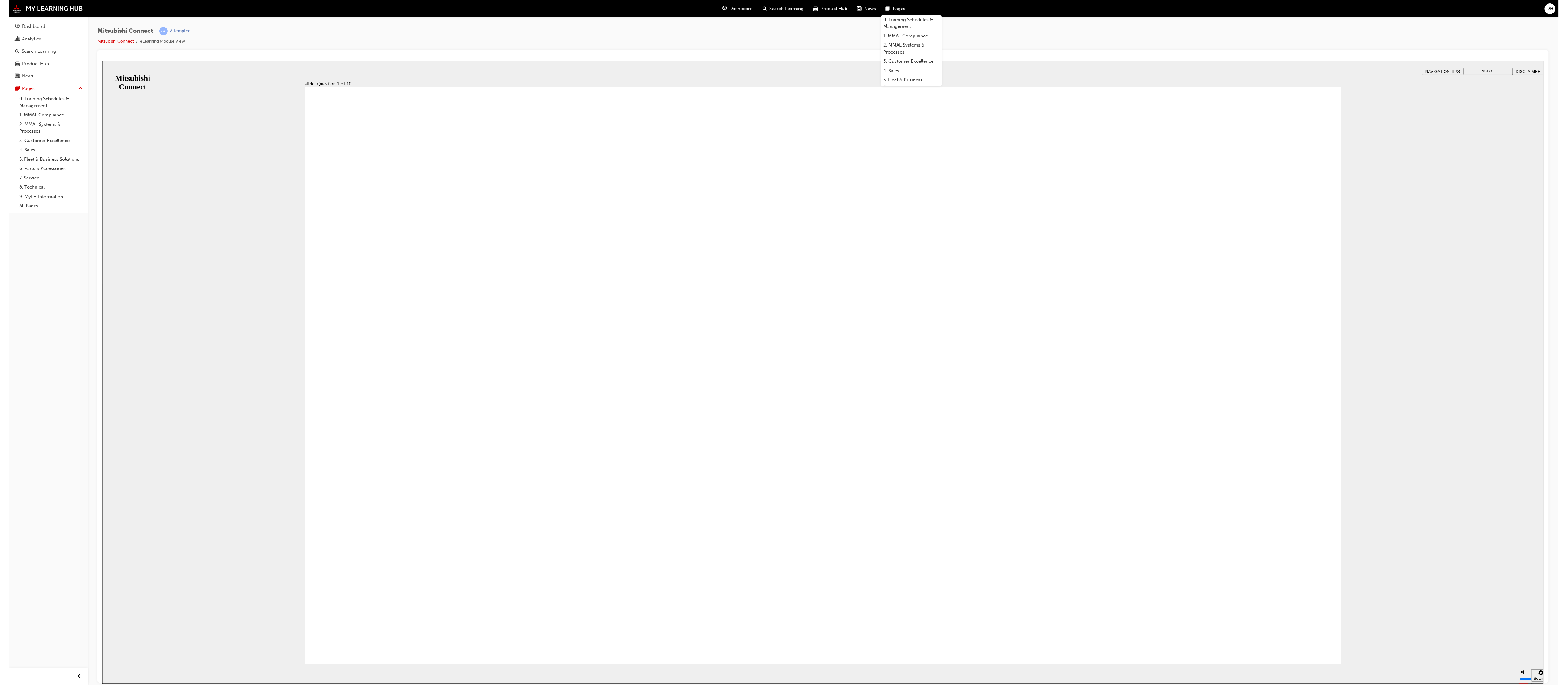
checkbox input "true"
checkbox input "false"
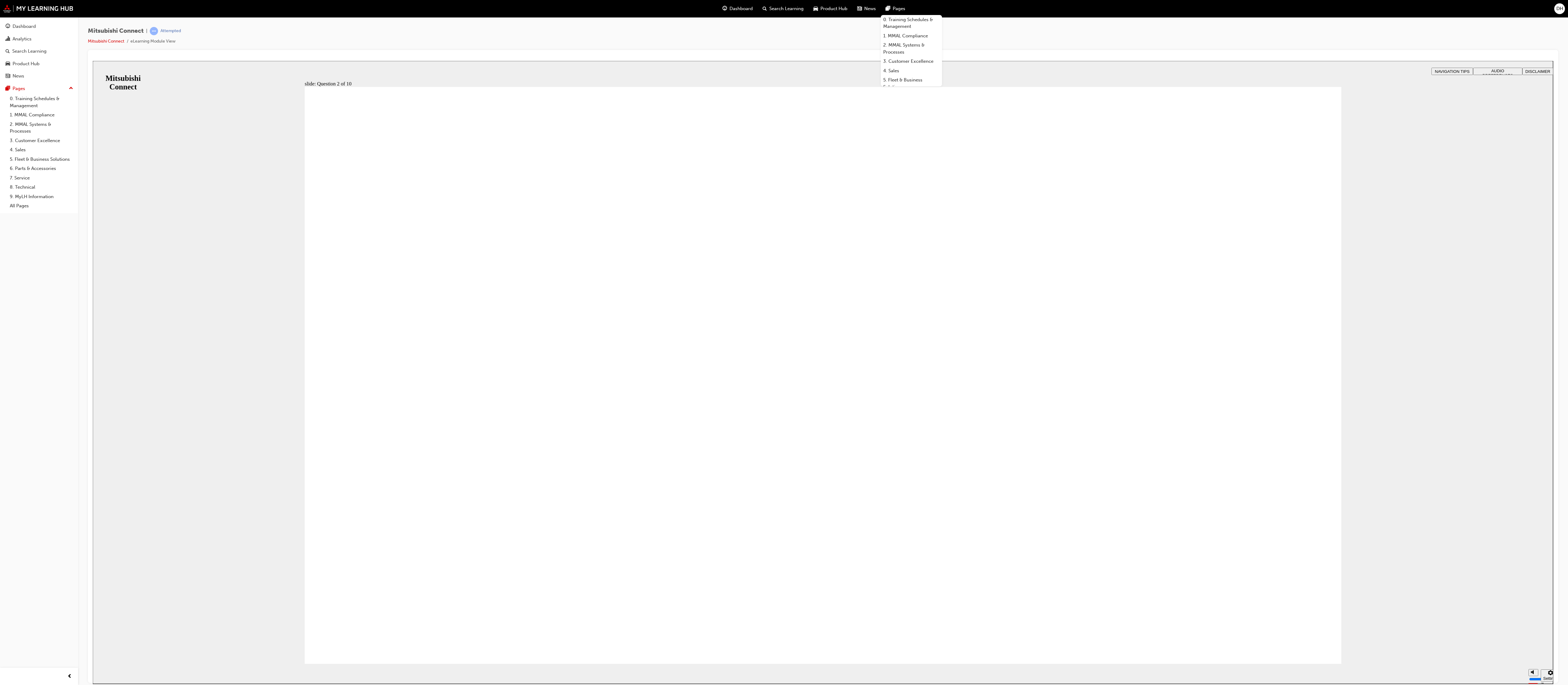
checkbox input "true"
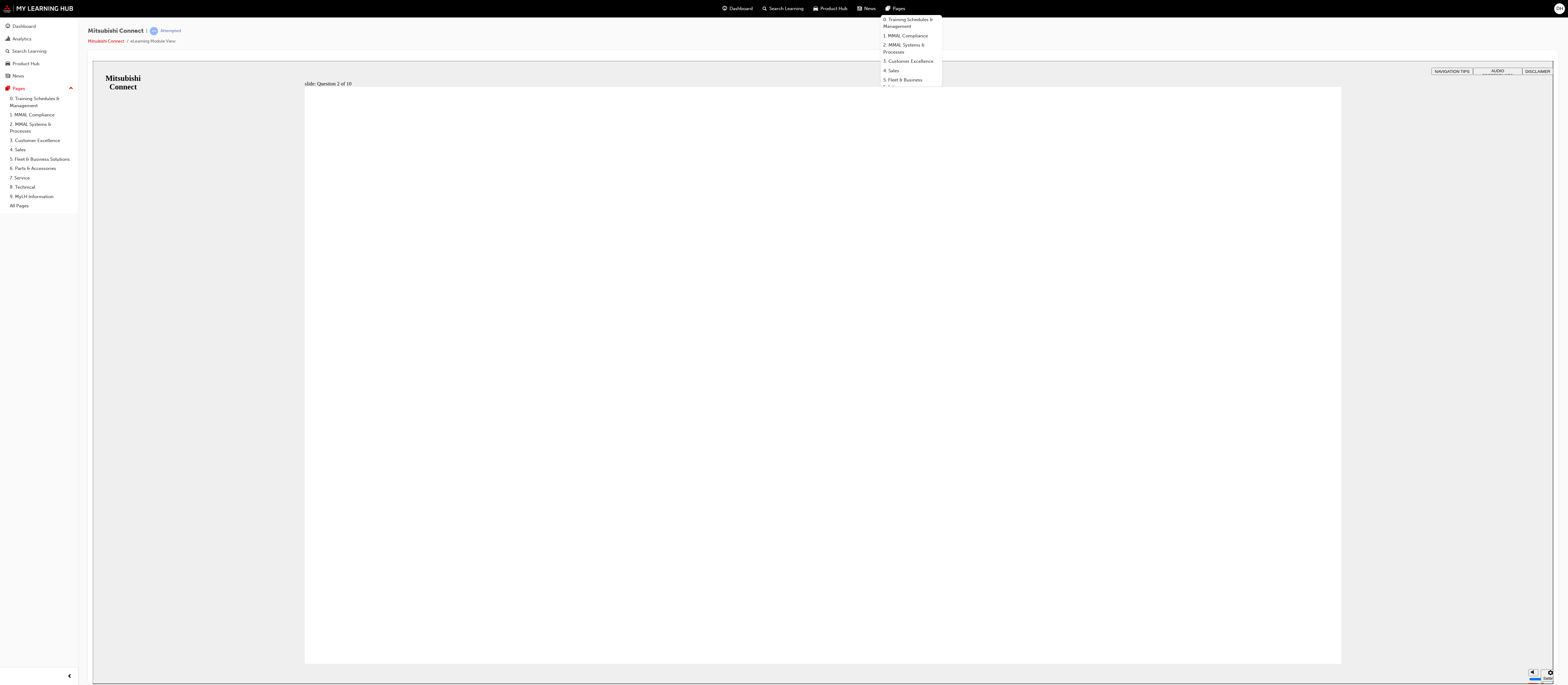
checkbox input "true"
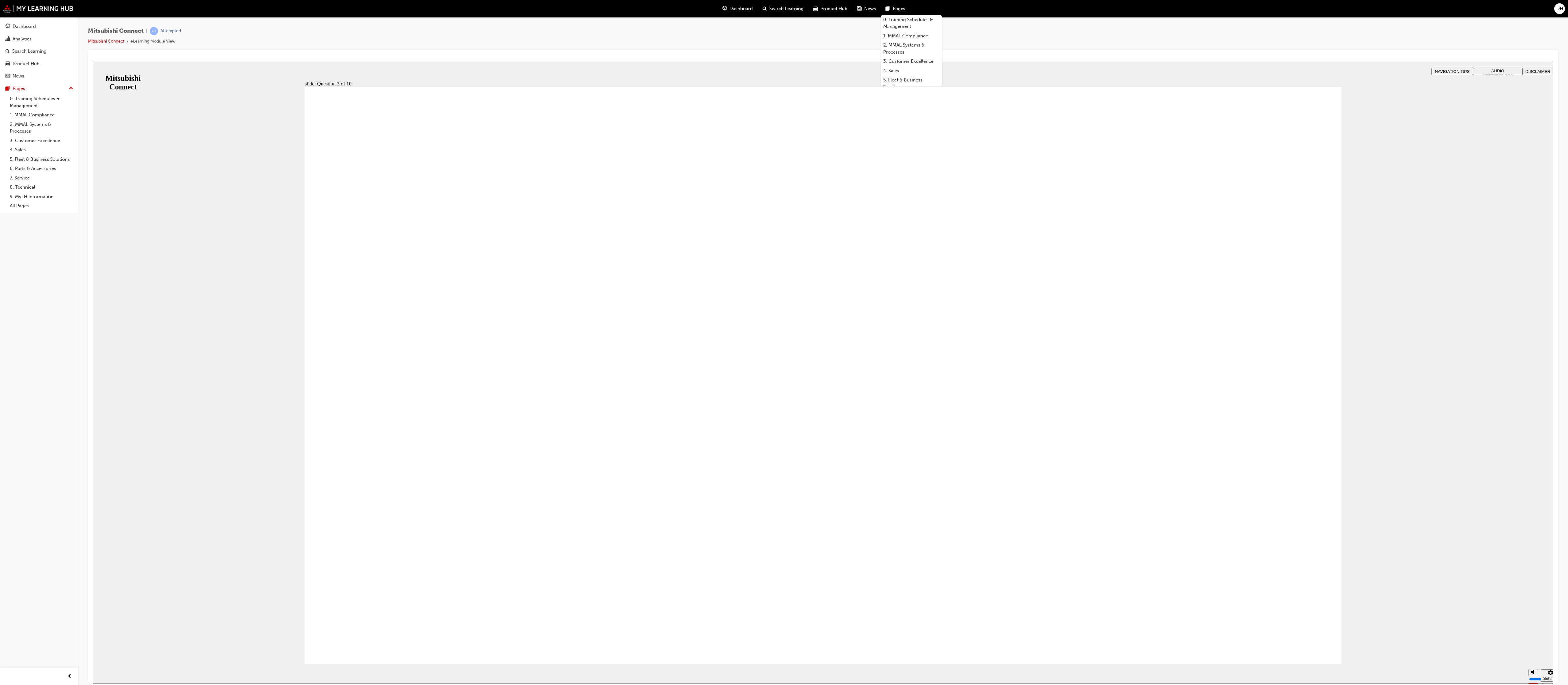
radio input "true"
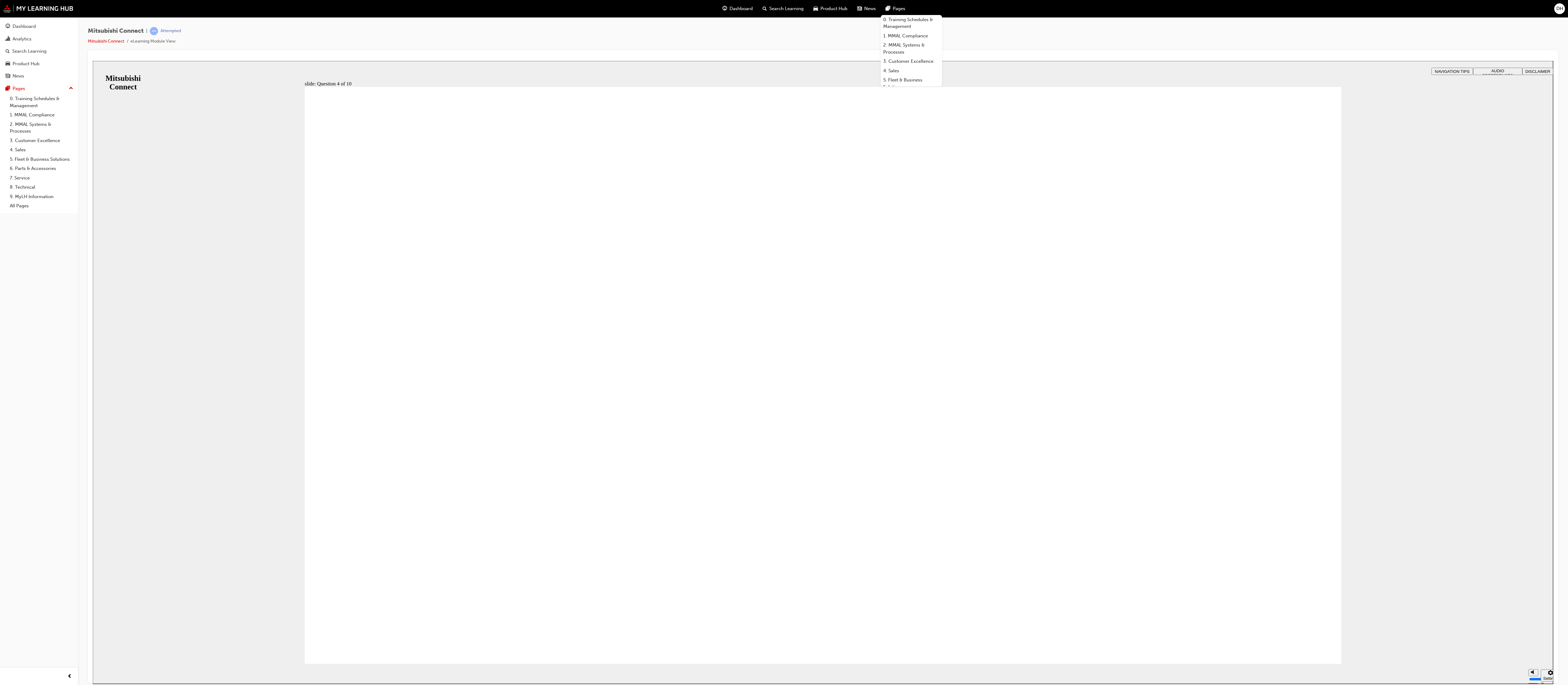
click at [343, 64] on div "slide: Question 5 of 10 Rectangle 1 B N Rectangle 2 Rectangle 3 Question 5 of 1…" at bounding box center [823, 372] width 1460 height 623
